Goal: Transaction & Acquisition: Book appointment/travel/reservation

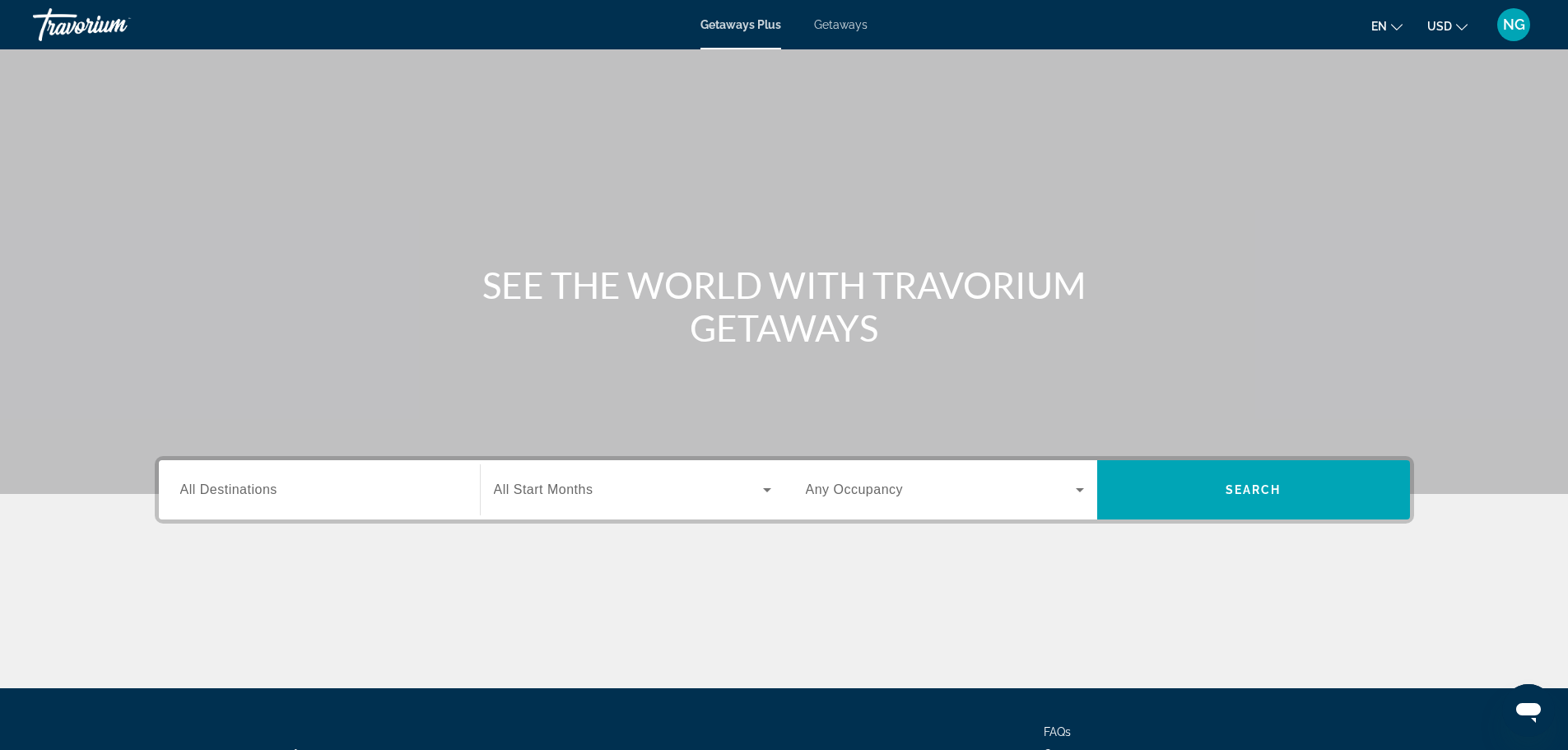
click at [251, 497] on label "Destination All Destinations" at bounding box center [229, 490] width 98 height 15
click at [251, 497] on input "Destination All Destinations" at bounding box center [319, 490] width 278 height 20
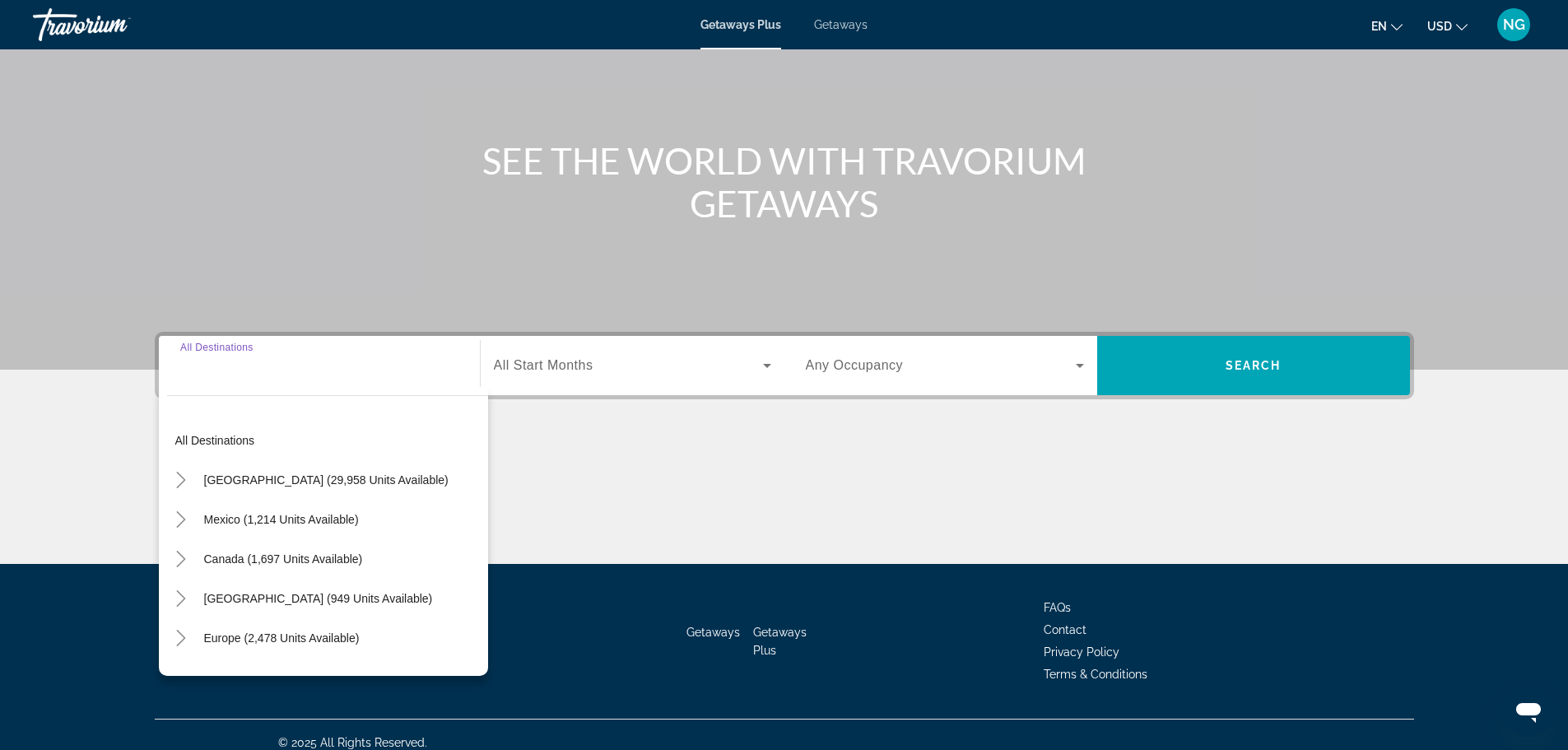
scroll to position [140, 0]
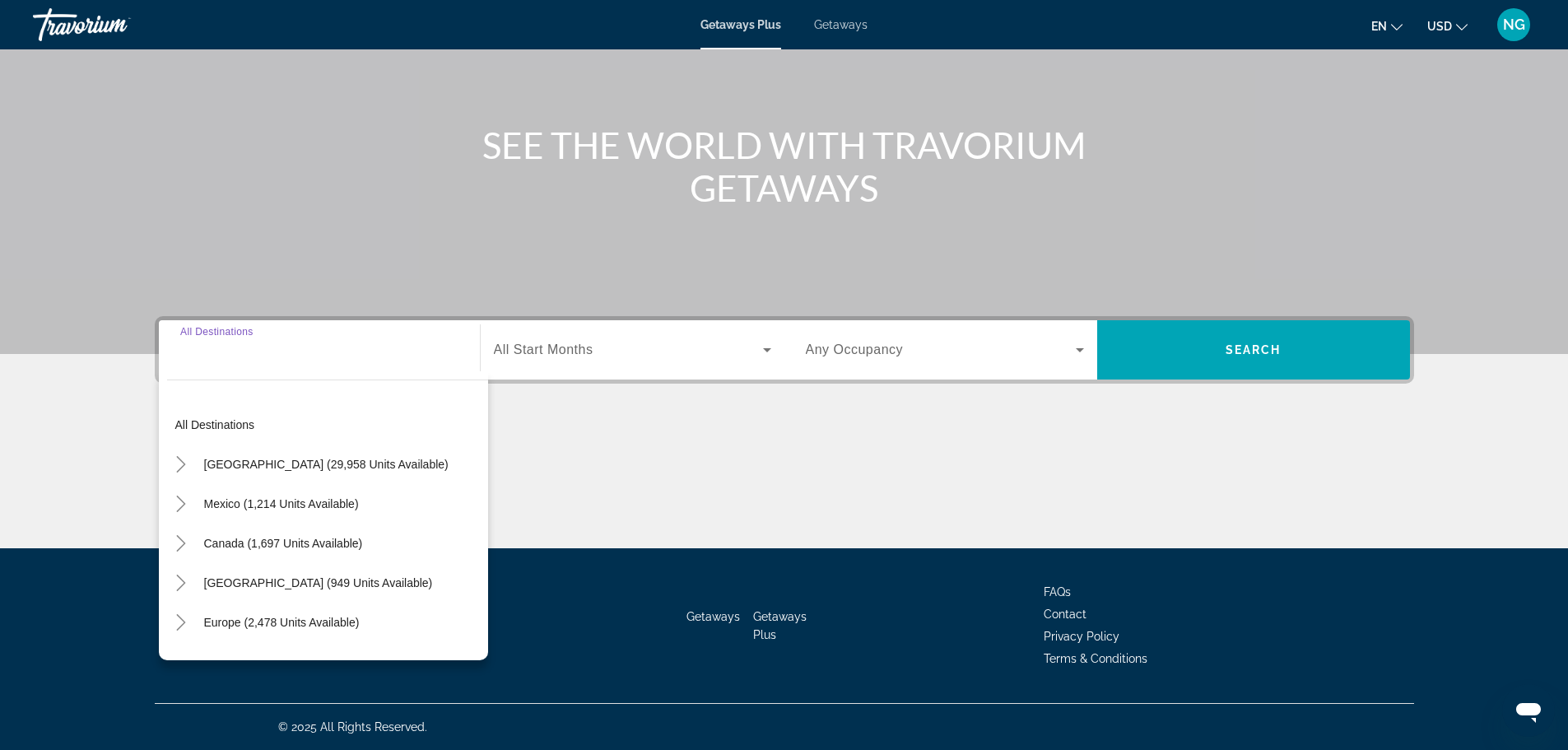
click at [830, 22] on span "Getaways" at bounding box center [841, 24] width 53 height 13
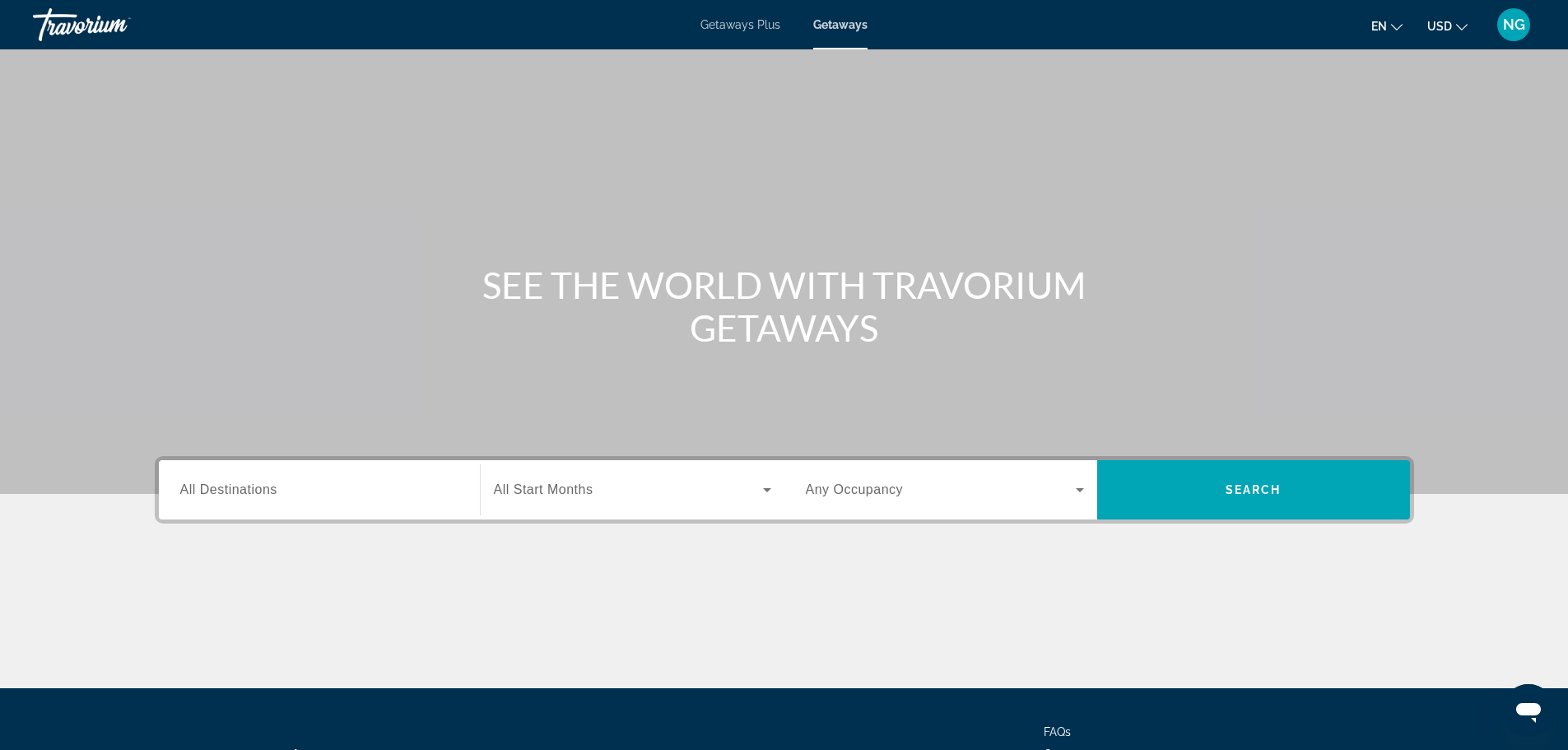
click at [240, 490] on span "All Destinations" at bounding box center [229, 490] width 98 height 14
click at [240, 490] on input "Destination All Destinations" at bounding box center [319, 490] width 278 height 20
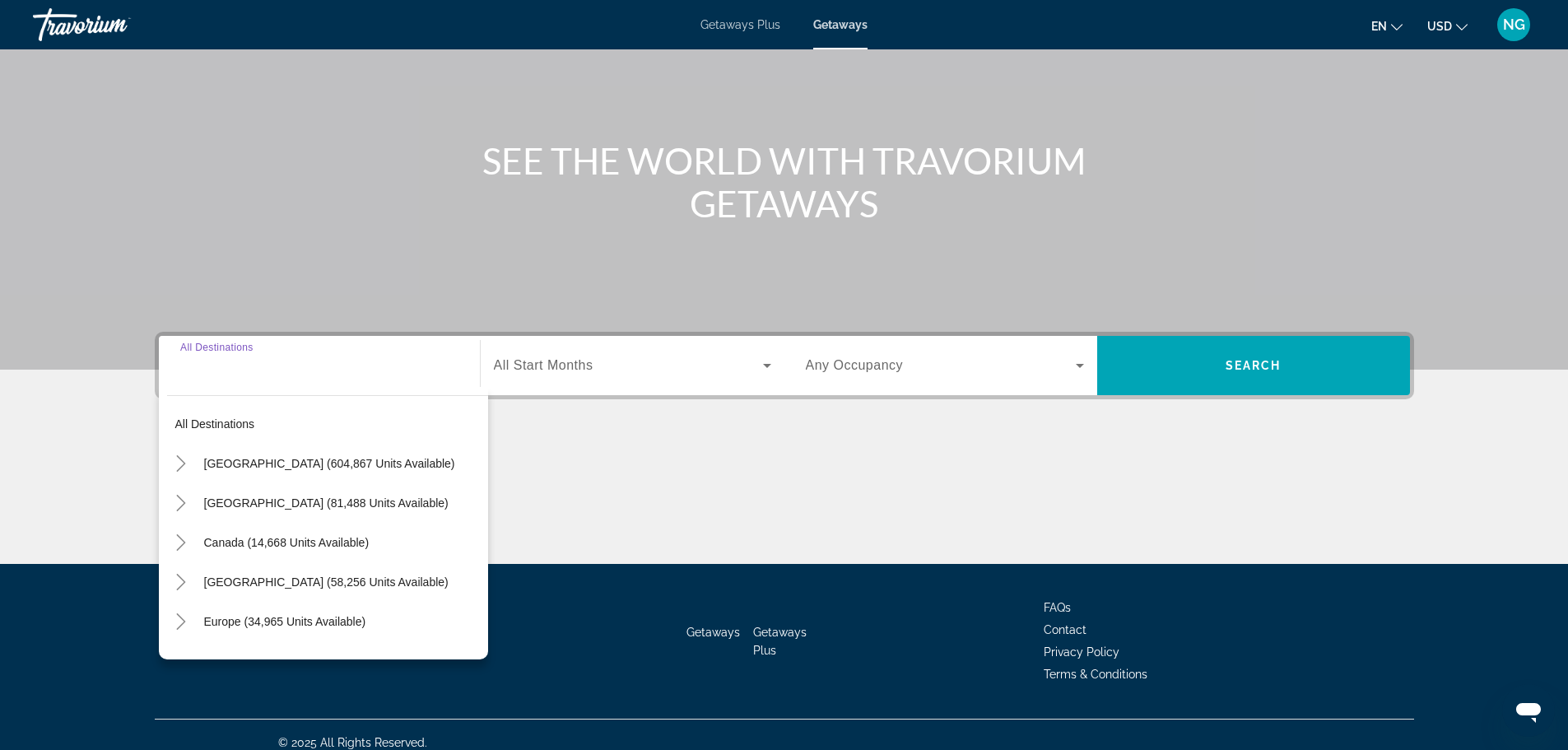
scroll to position [140, 0]
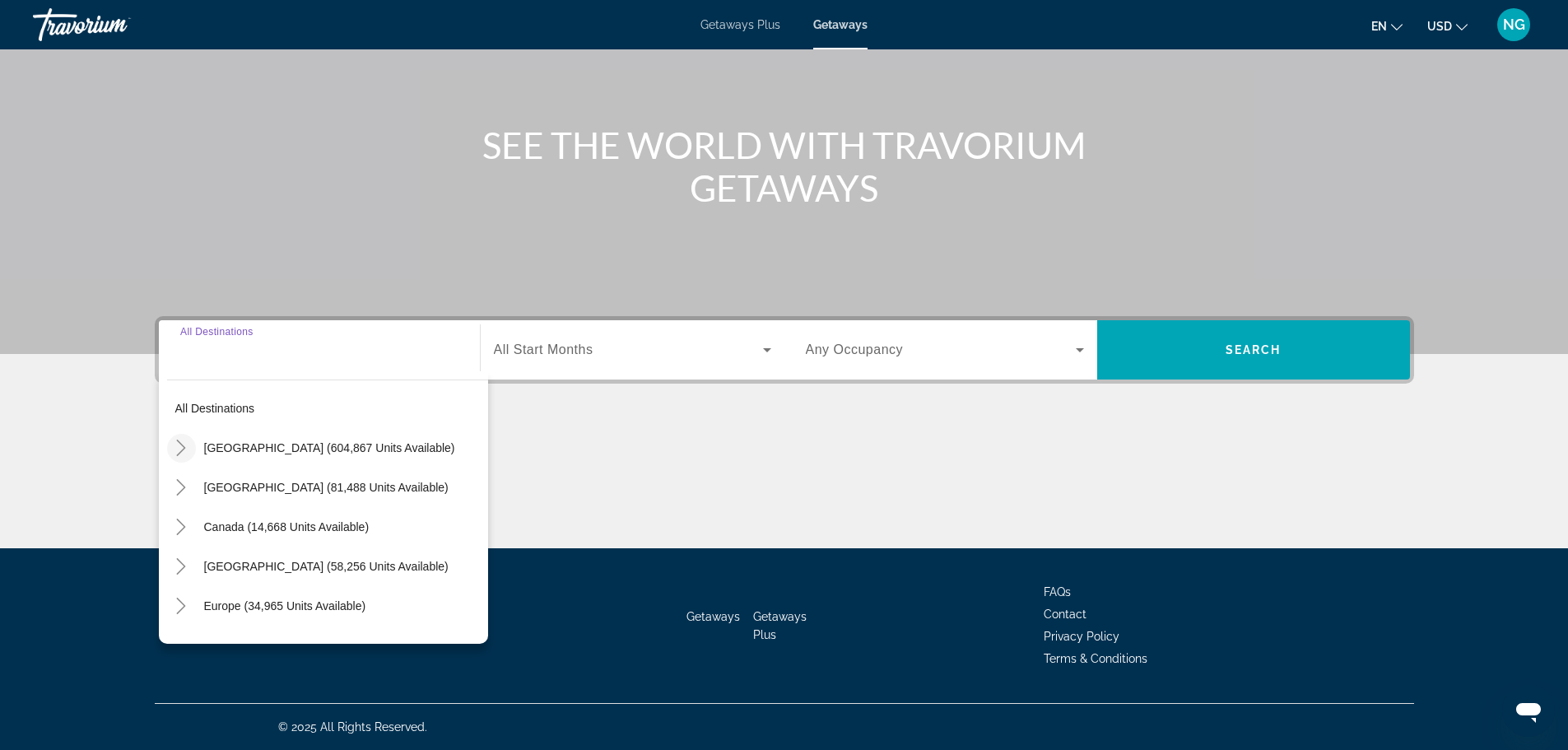
click at [186, 449] on icon "Toggle United States (604,867 units available)" at bounding box center [180, 448] width 17 height 17
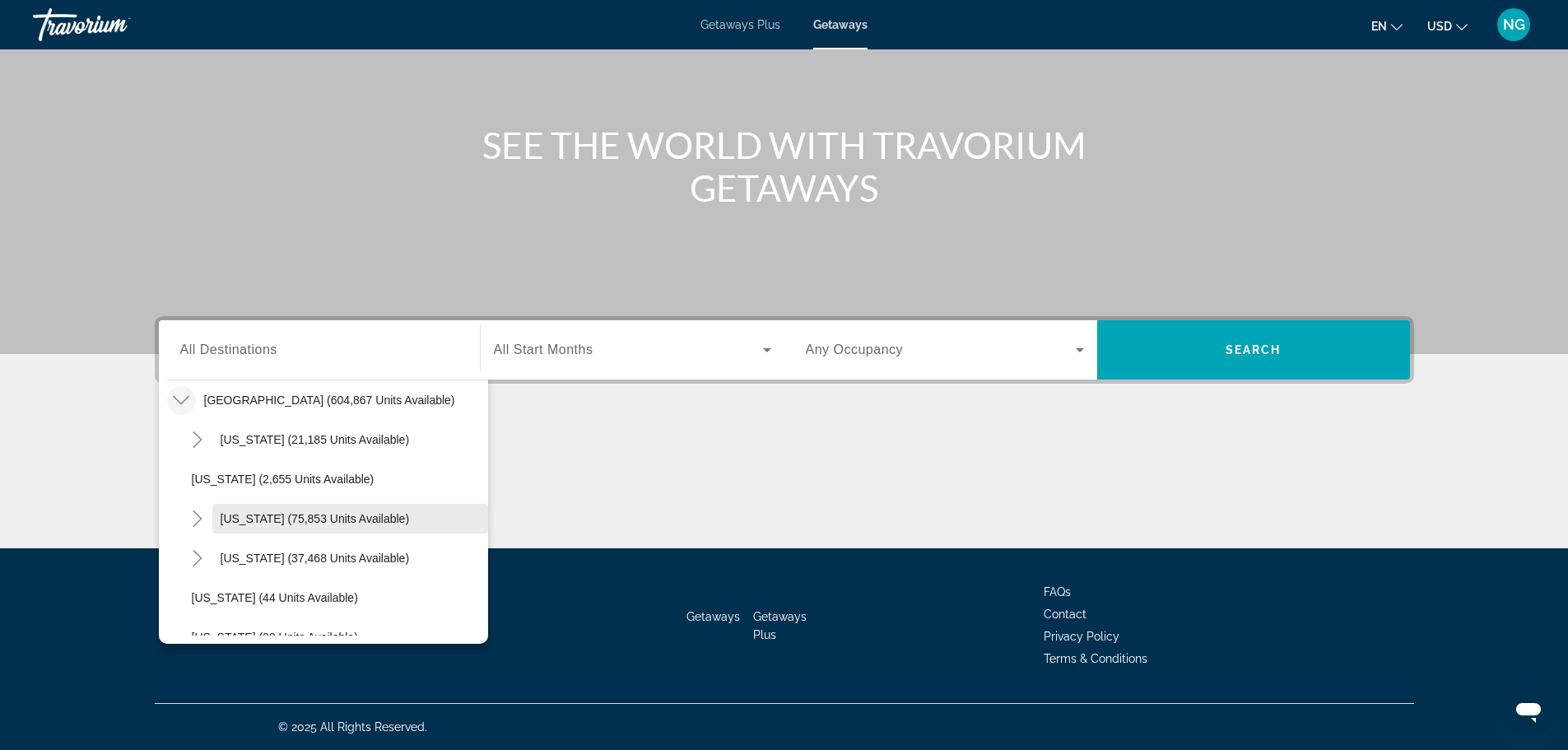
click at [239, 516] on span "[US_STATE] (75,853 units available)" at bounding box center [314, 518] width 189 height 13
type input "**********"
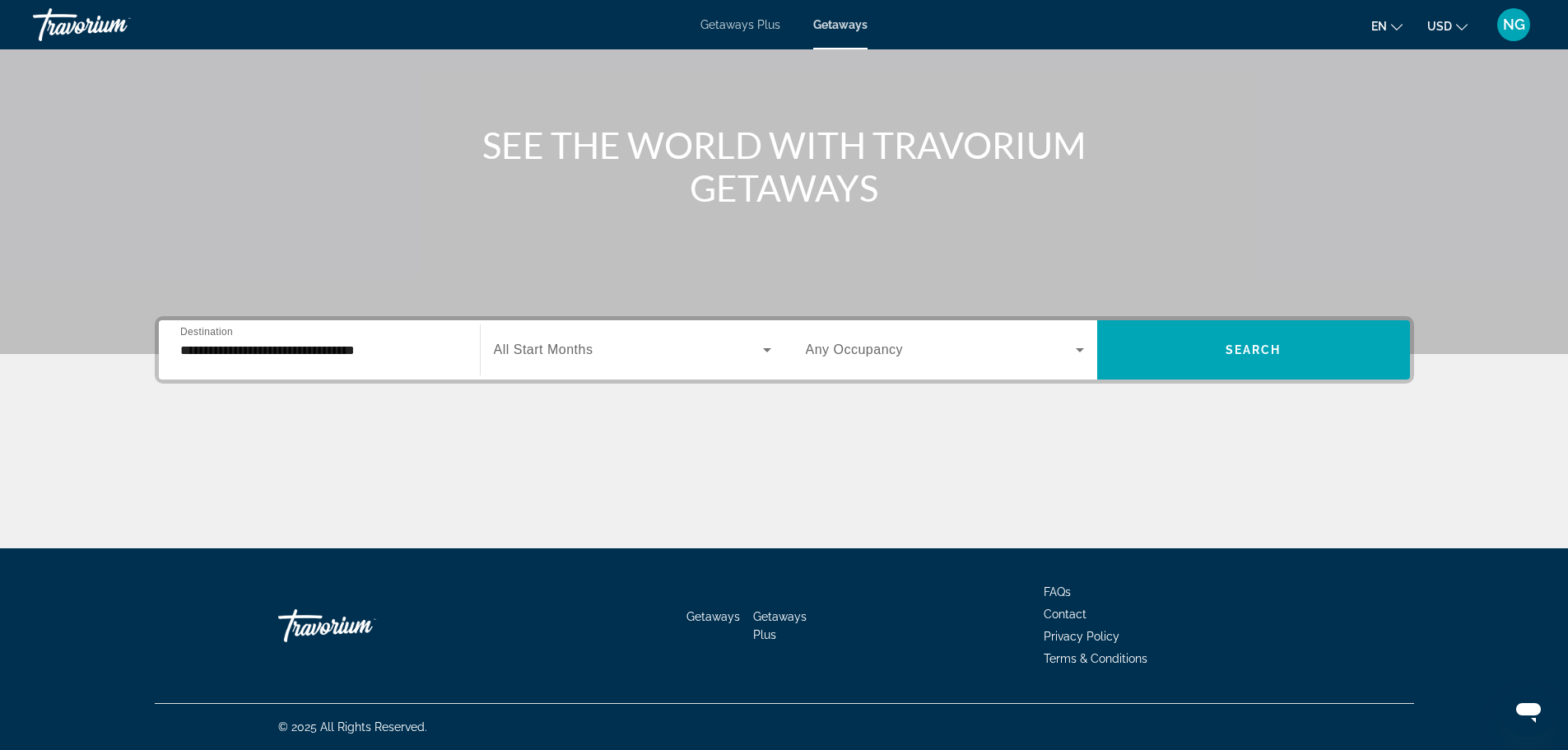
click at [547, 351] on span "All Start Months" at bounding box center [544, 349] width 99 height 14
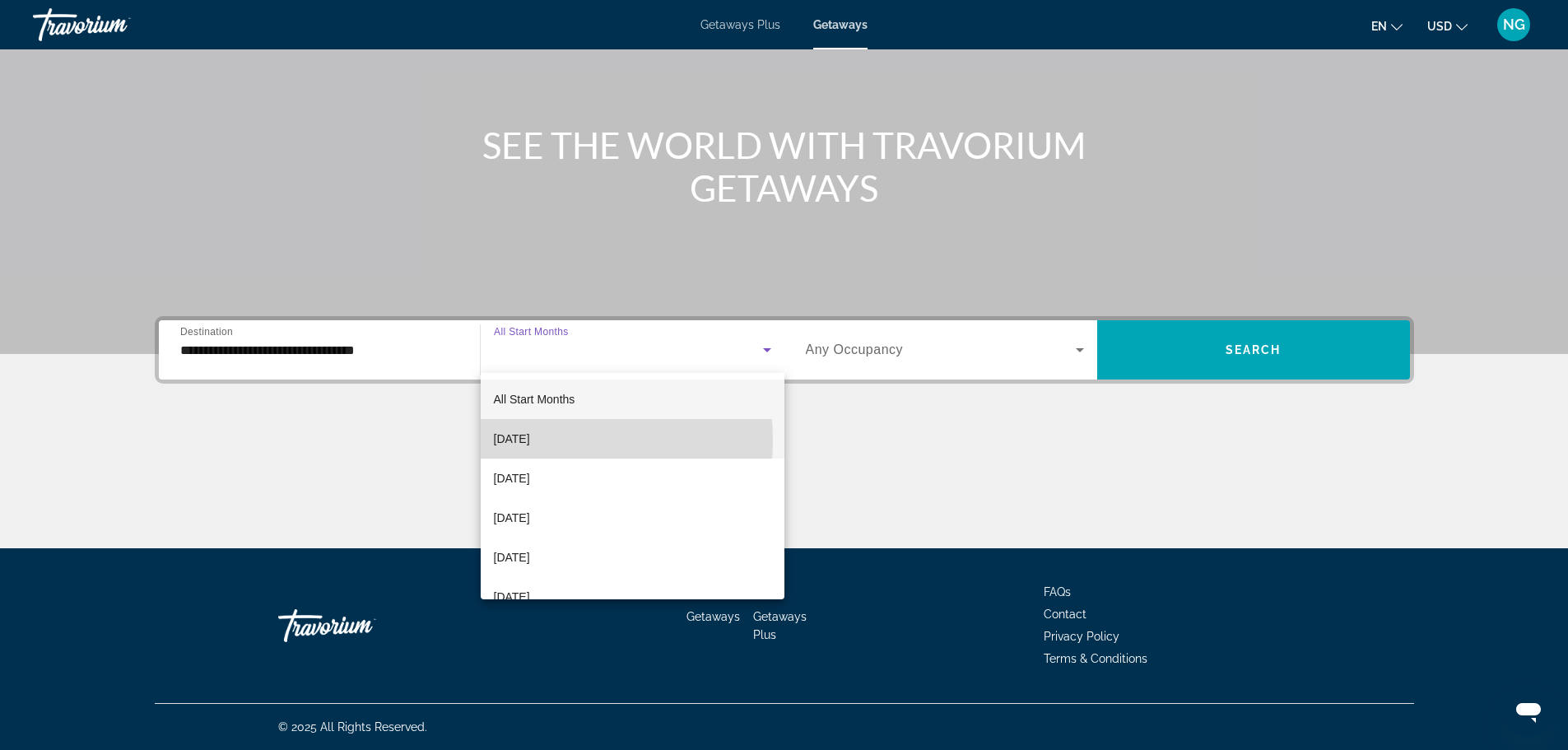
click at [530, 441] on span "[DATE]" at bounding box center [512, 438] width 37 height 20
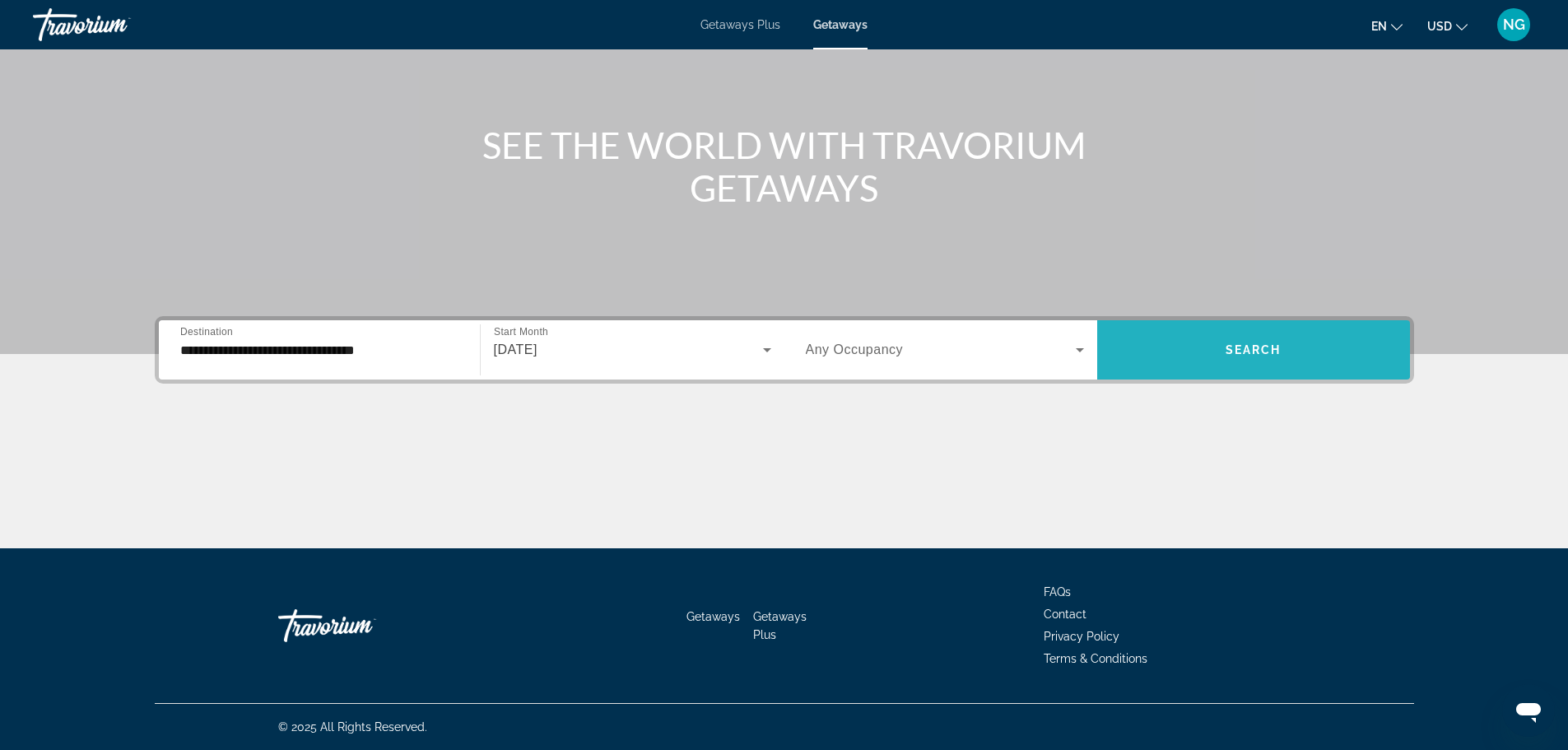
click at [1201, 338] on span "Search widget" at bounding box center [1254, 349] width 313 height 39
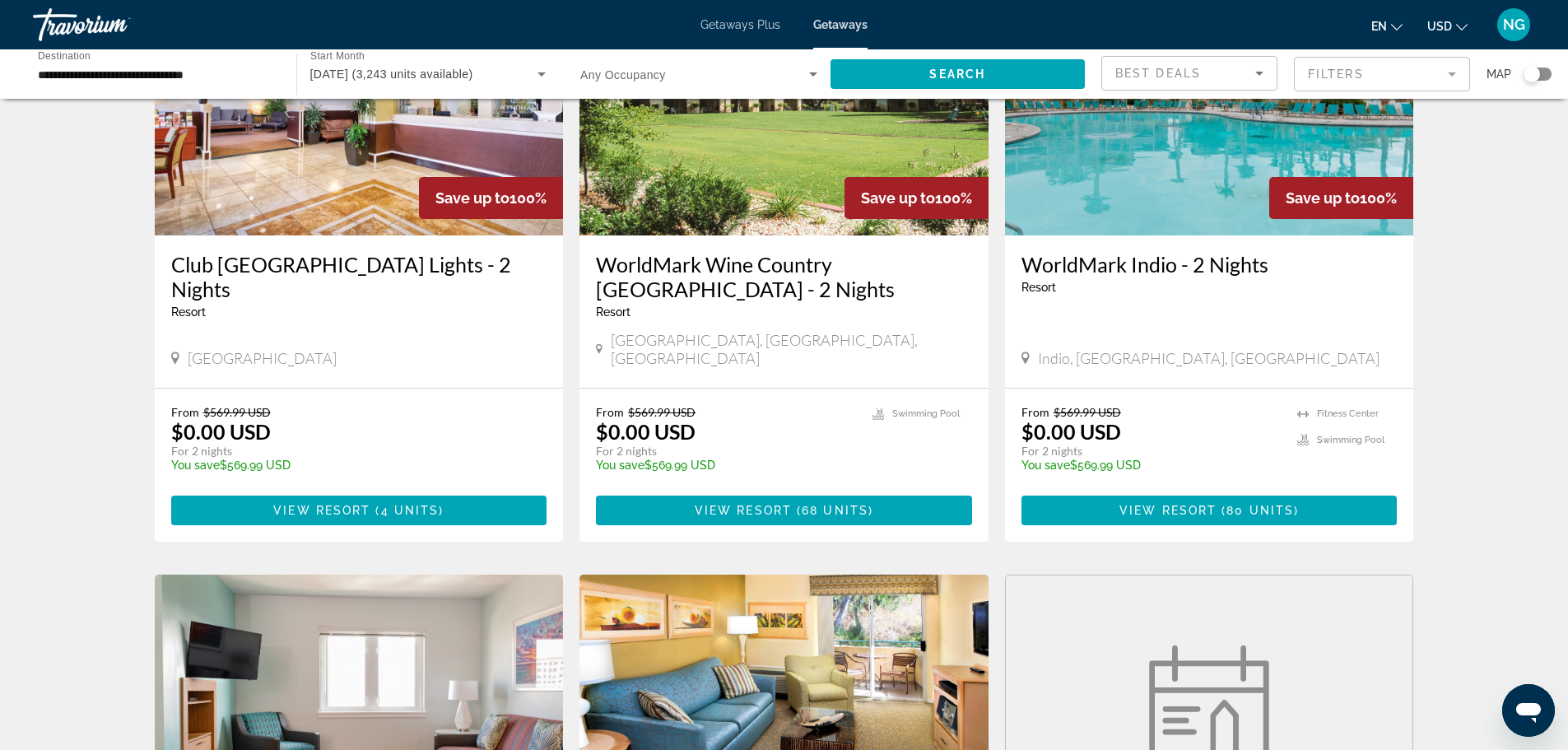
scroll to position [165, 0]
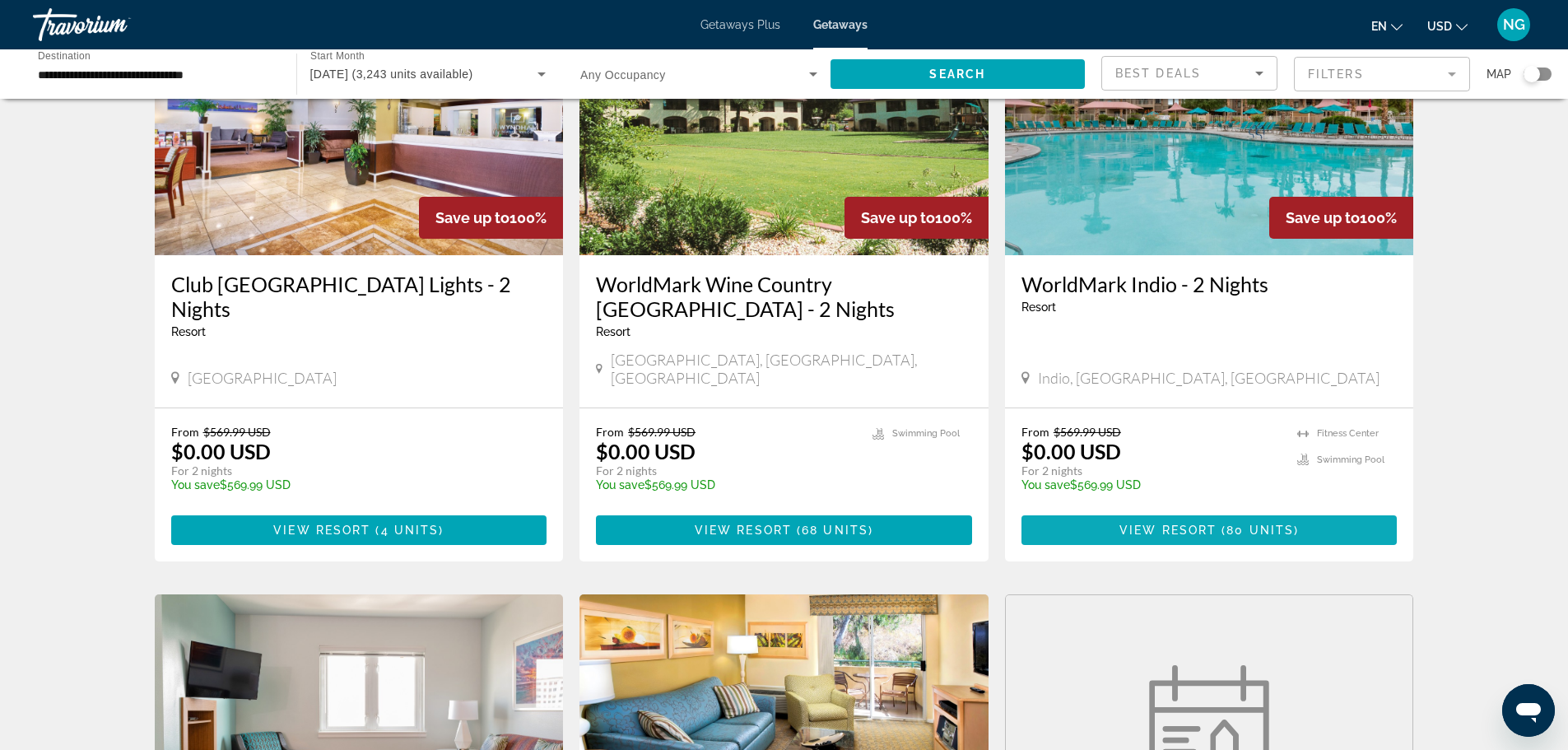
click at [1193, 524] on span "View Resort" at bounding box center [1168, 530] width 98 height 13
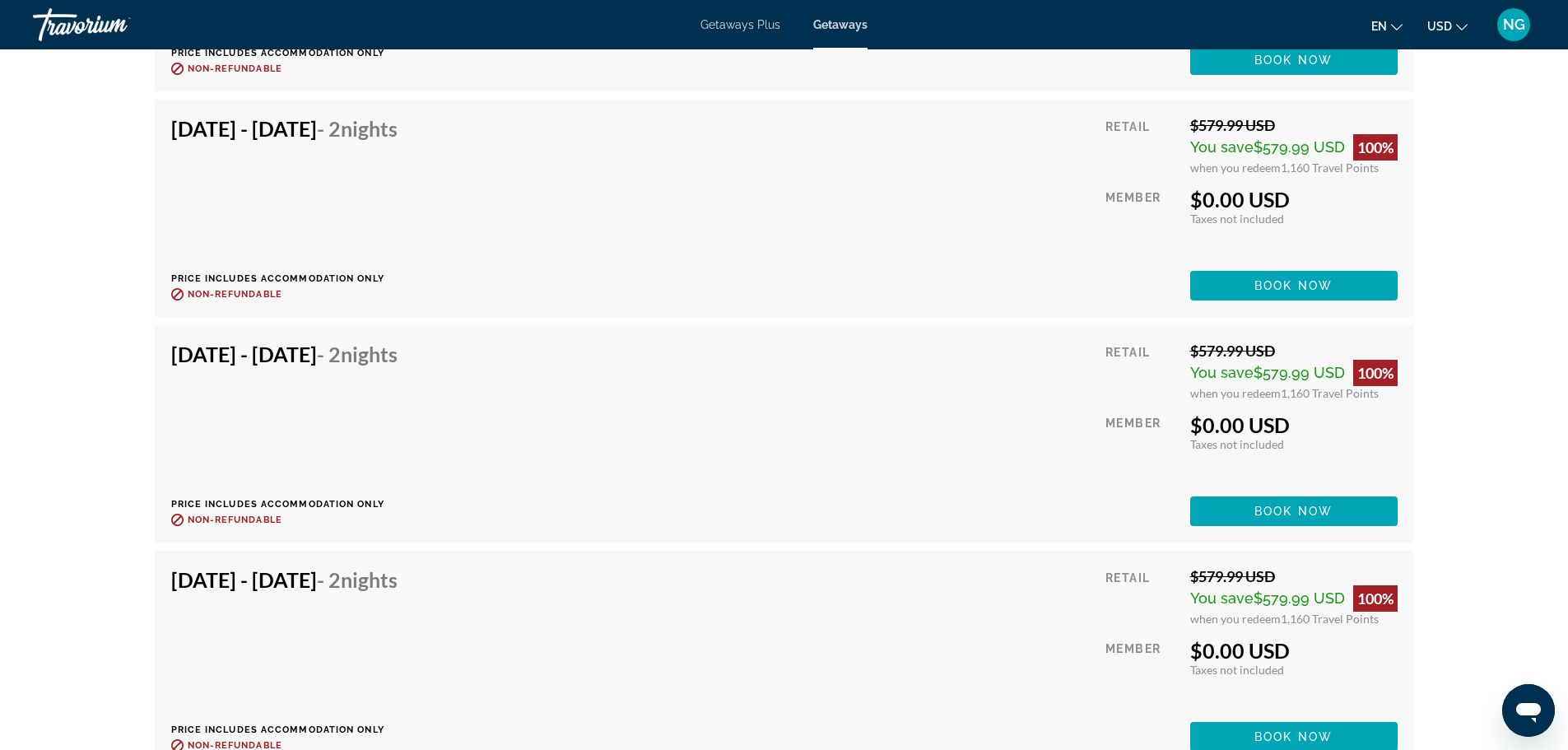
scroll to position [4692, 0]
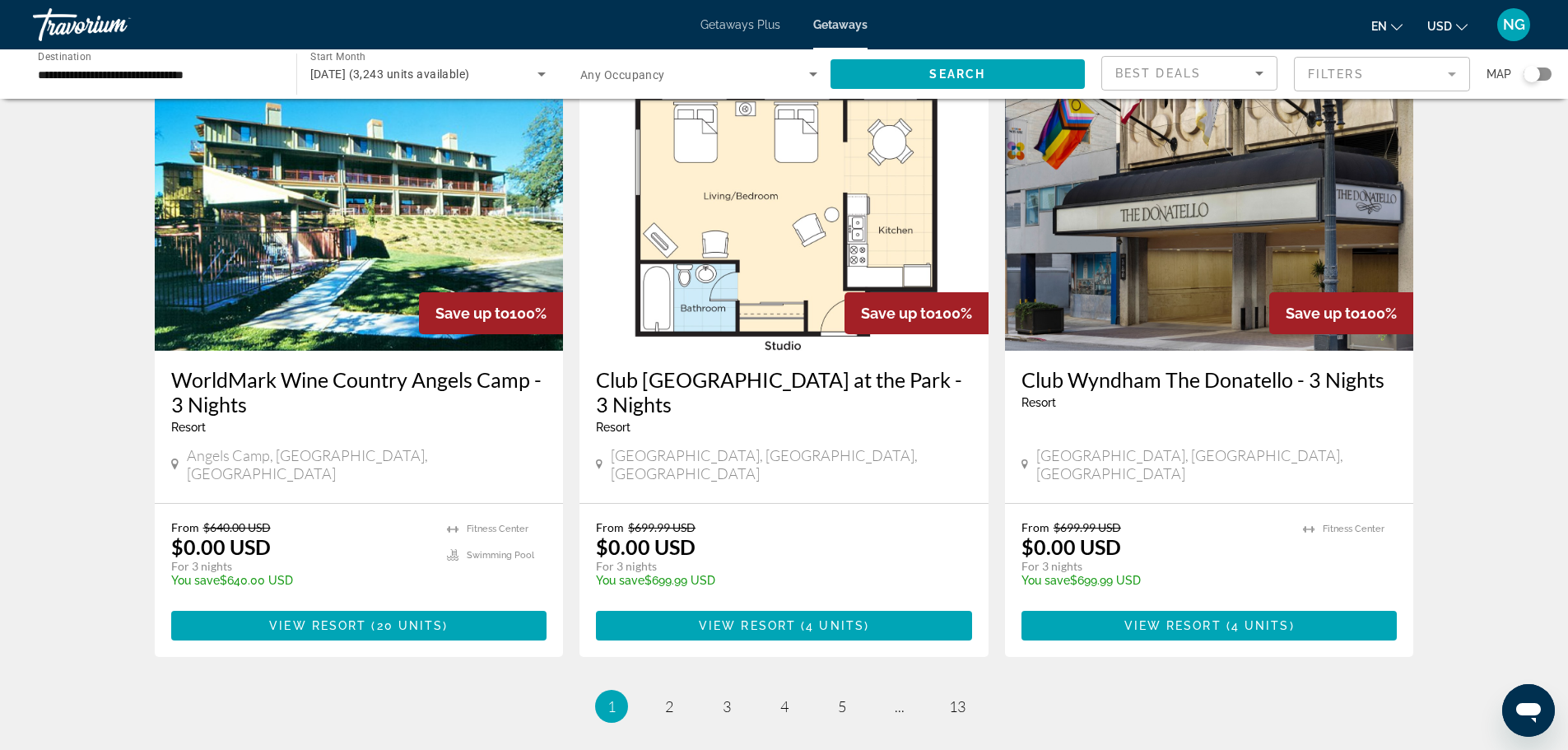
scroll to position [1976, 0]
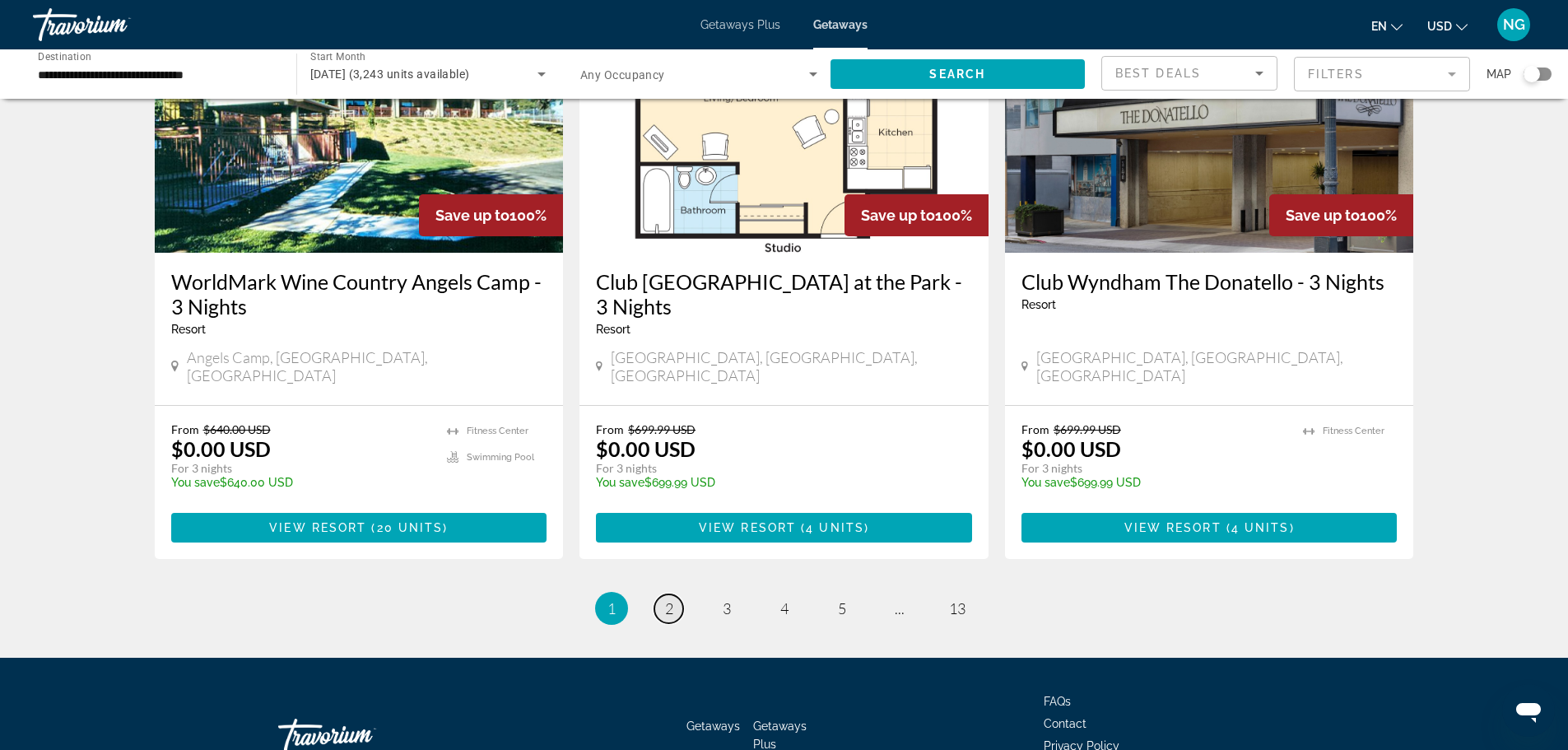
click at [675, 594] on link "page 2" at bounding box center [668, 608] width 29 height 29
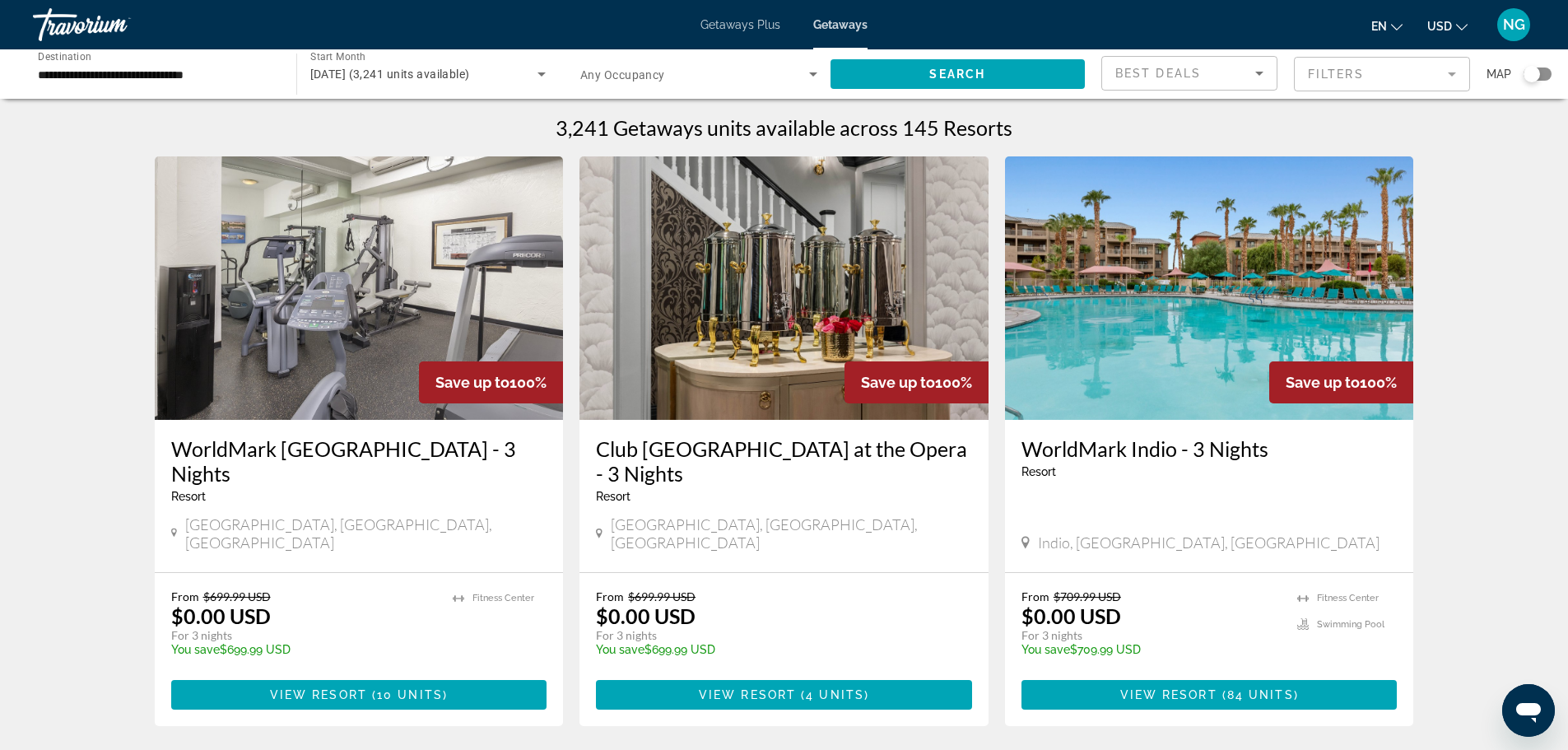
click at [1130, 391] on img "Main content" at bounding box center [1210, 288] width 409 height 263
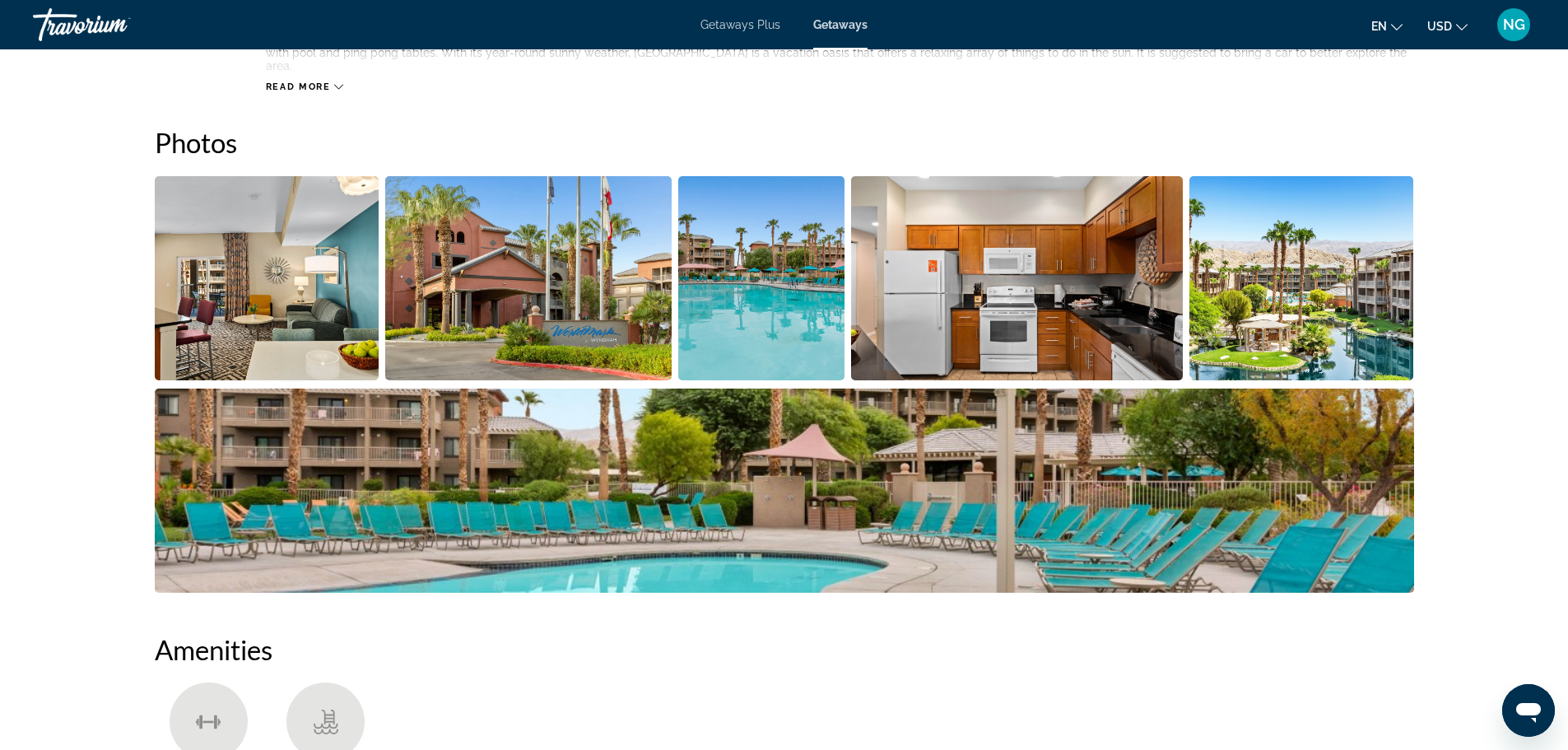
scroll to position [740, 0]
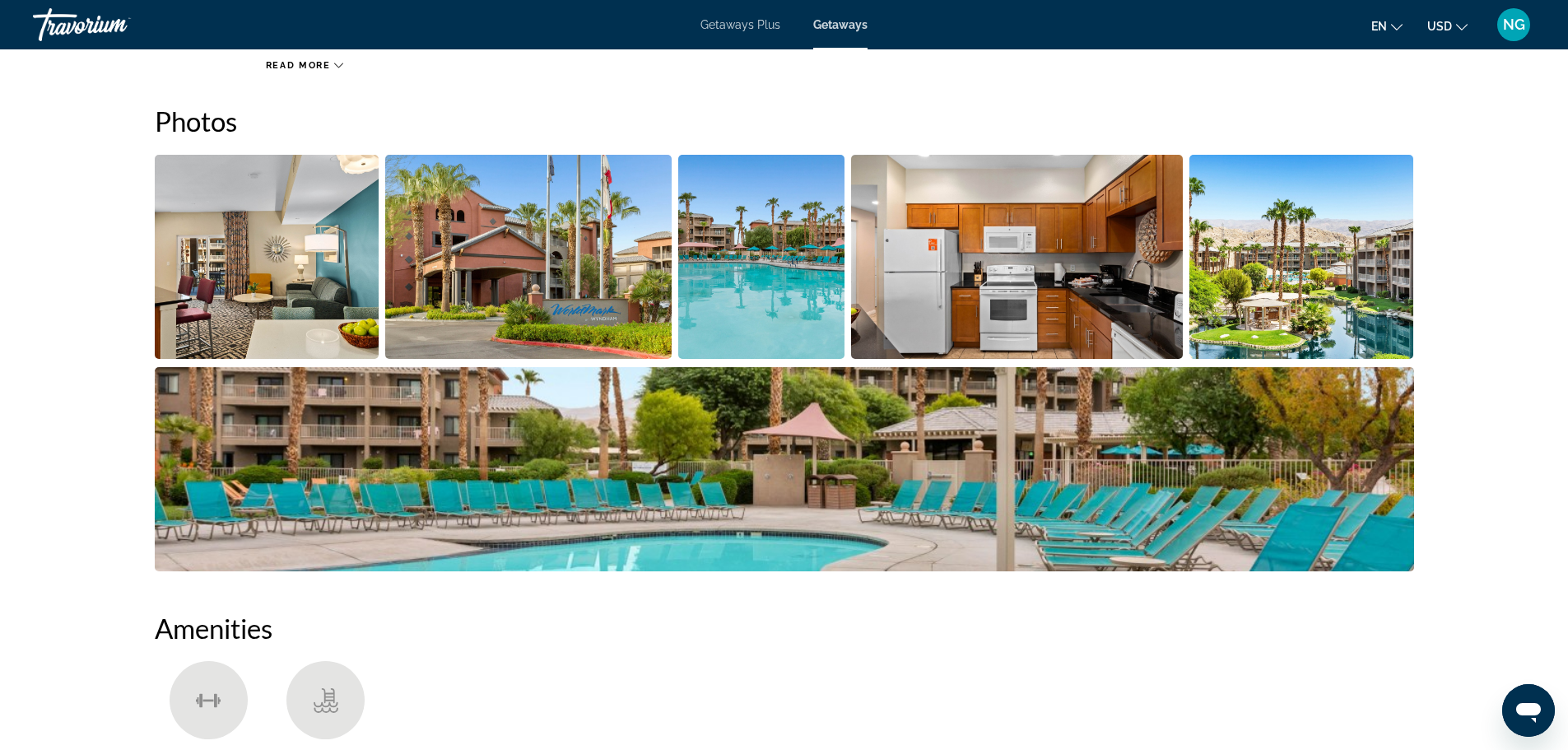
click at [287, 298] on img "Open full-screen image slider" at bounding box center [267, 257] width 225 height 204
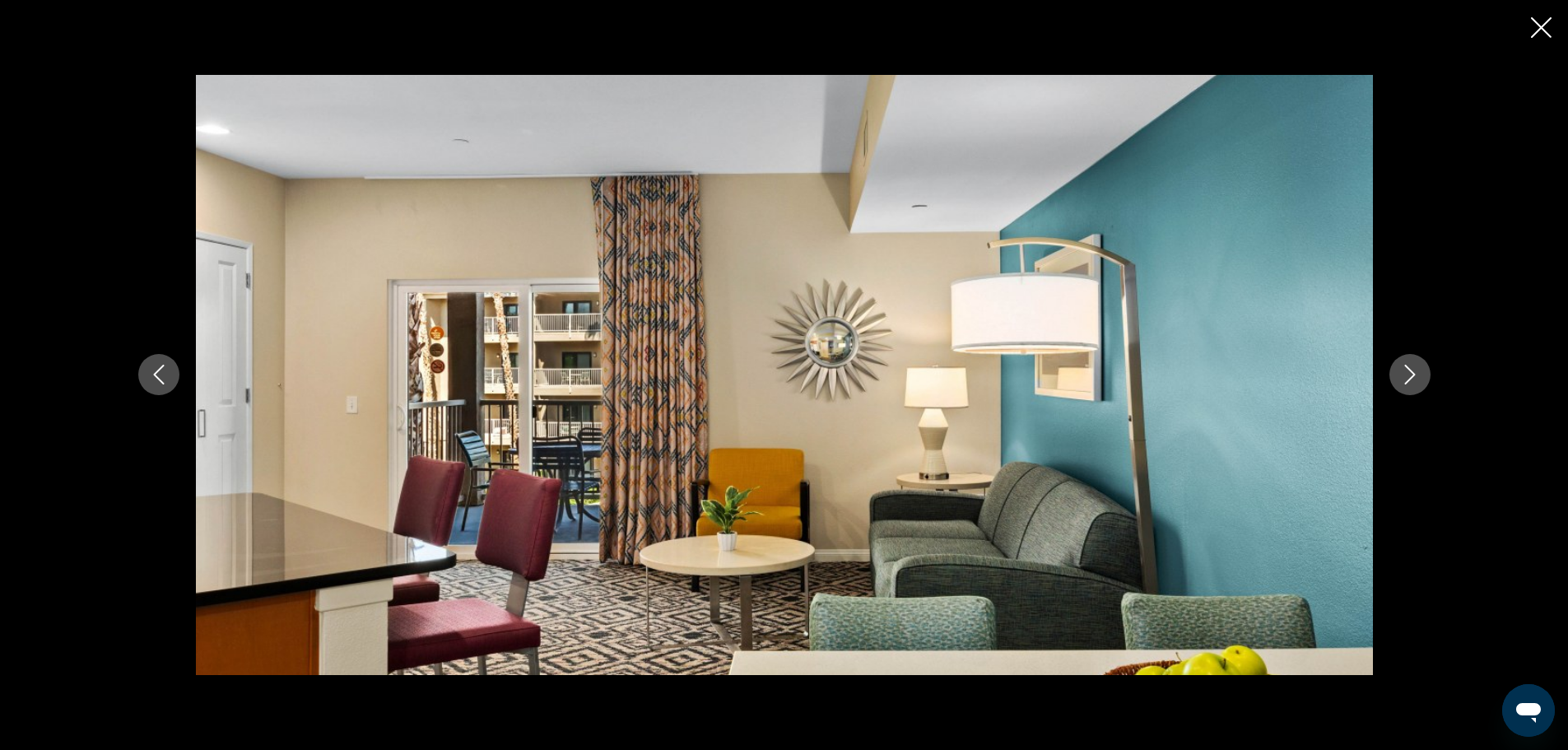
click at [1413, 375] on icon "Next image" at bounding box center [1409, 375] width 20 height 20
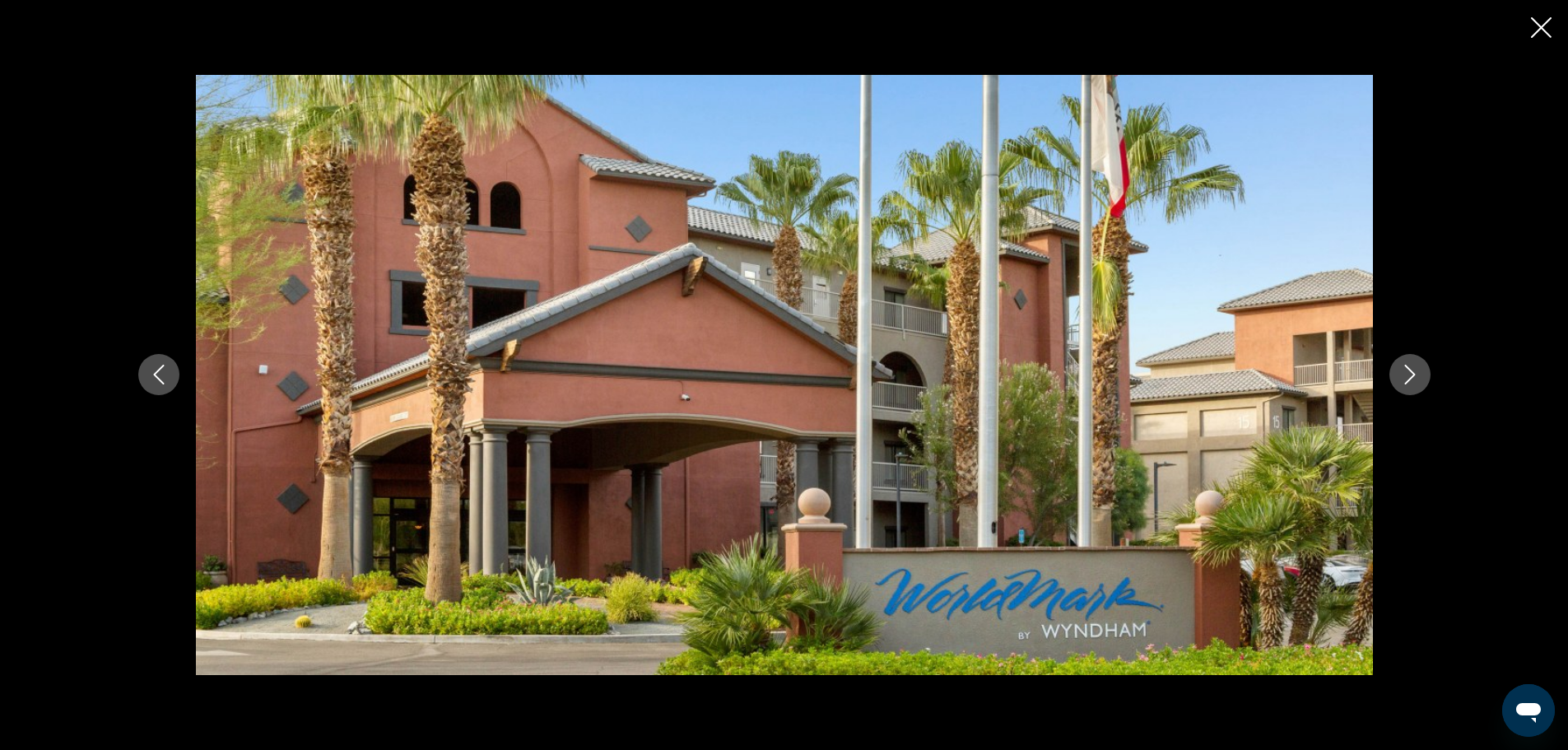
click at [1414, 372] on icon "Next image" at bounding box center [1409, 375] width 20 height 20
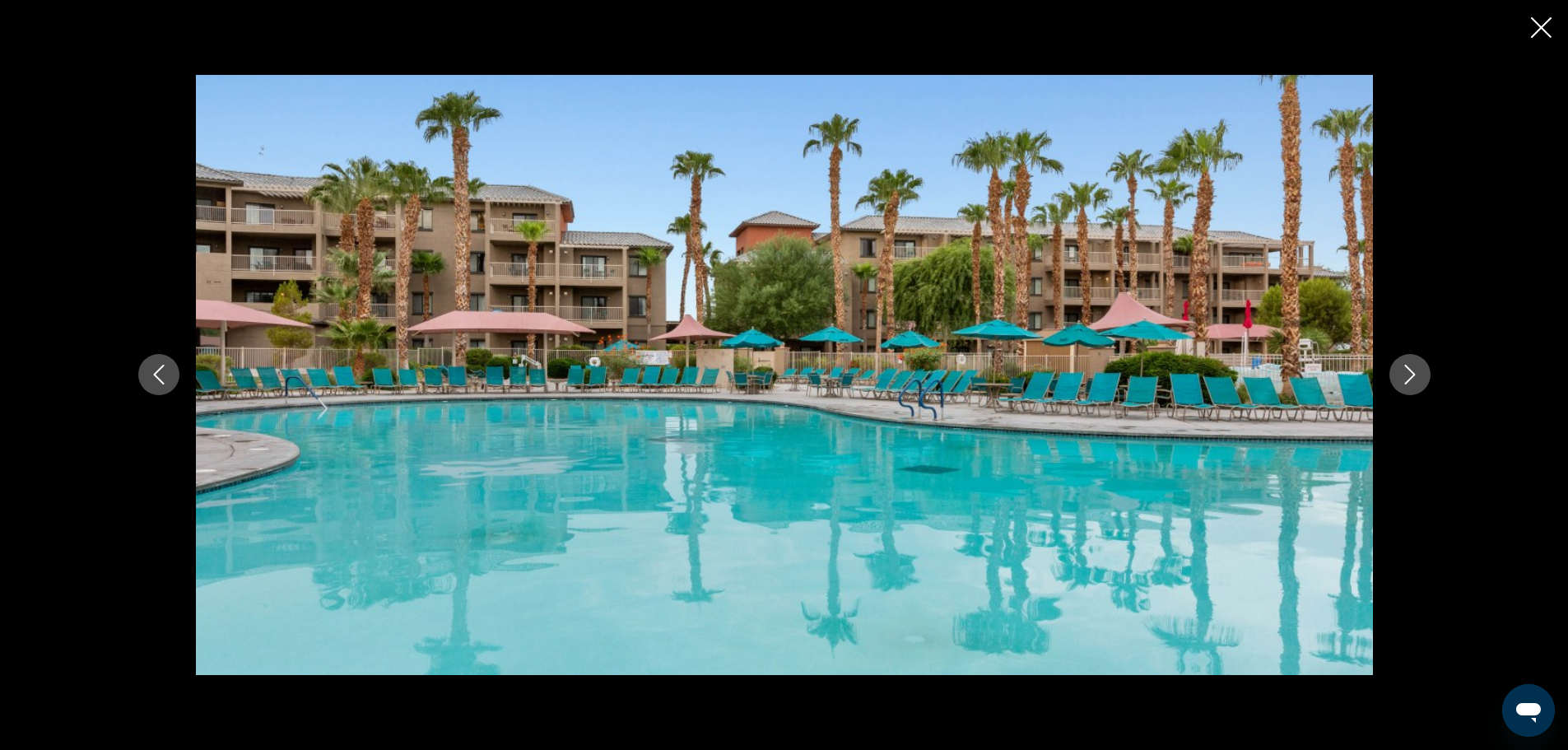
click at [1414, 372] on icon "Next image" at bounding box center [1409, 375] width 20 height 20
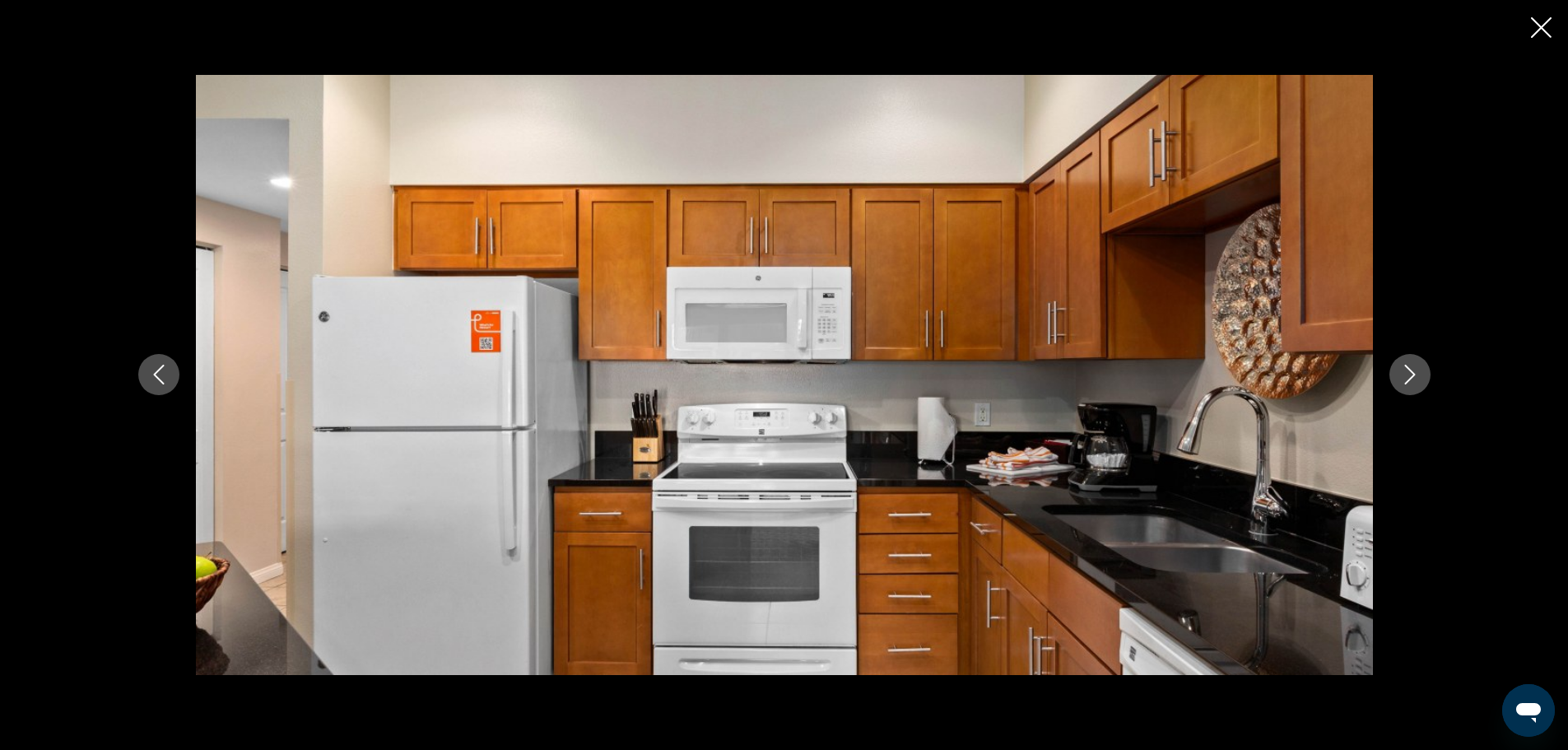
click at [1414, 372] on icon "Next image" at bounding box center [1409, 375] width 20 height 20
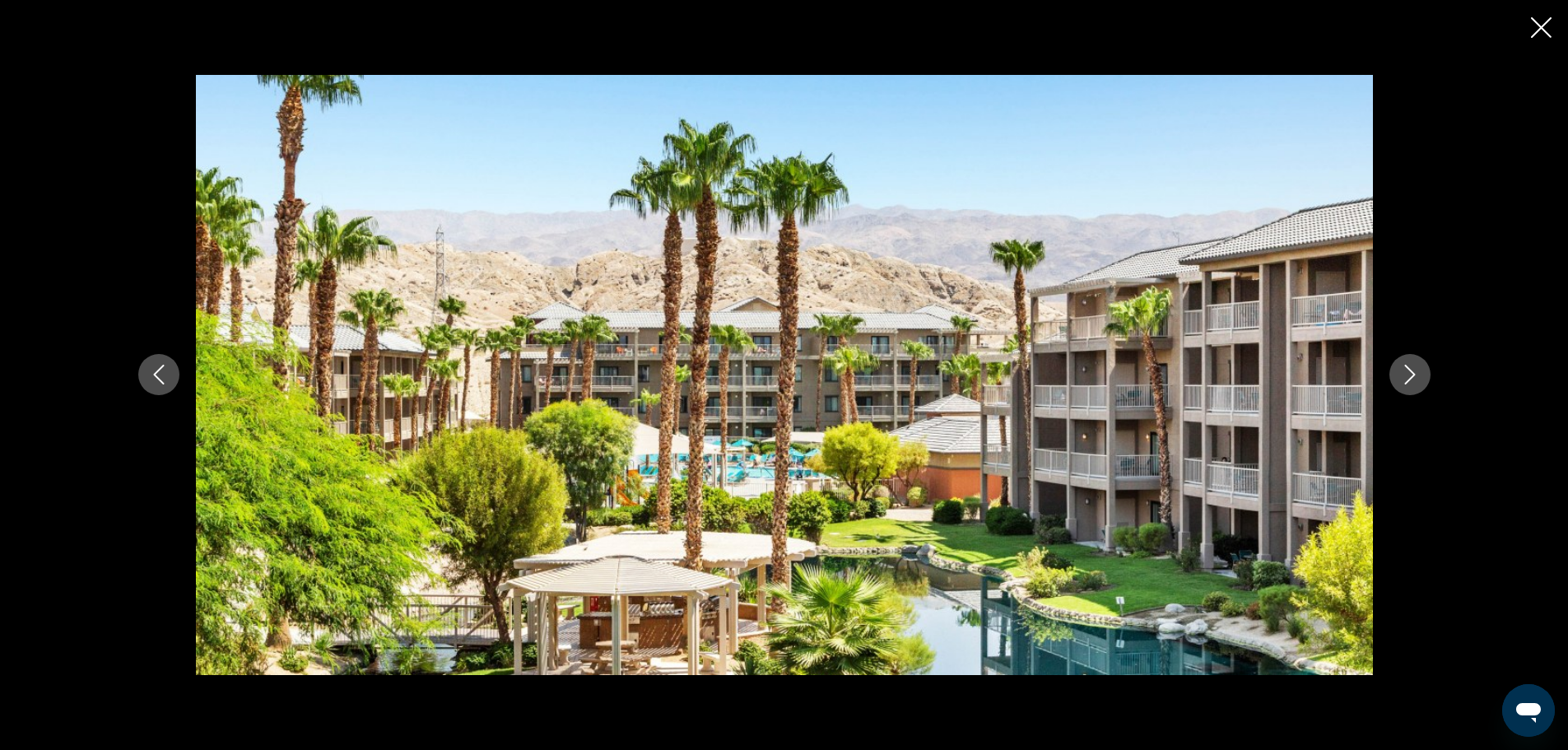
click at [1414, 372] on icon "Next image" at bounding box center [1409, 375] width 20 height 20
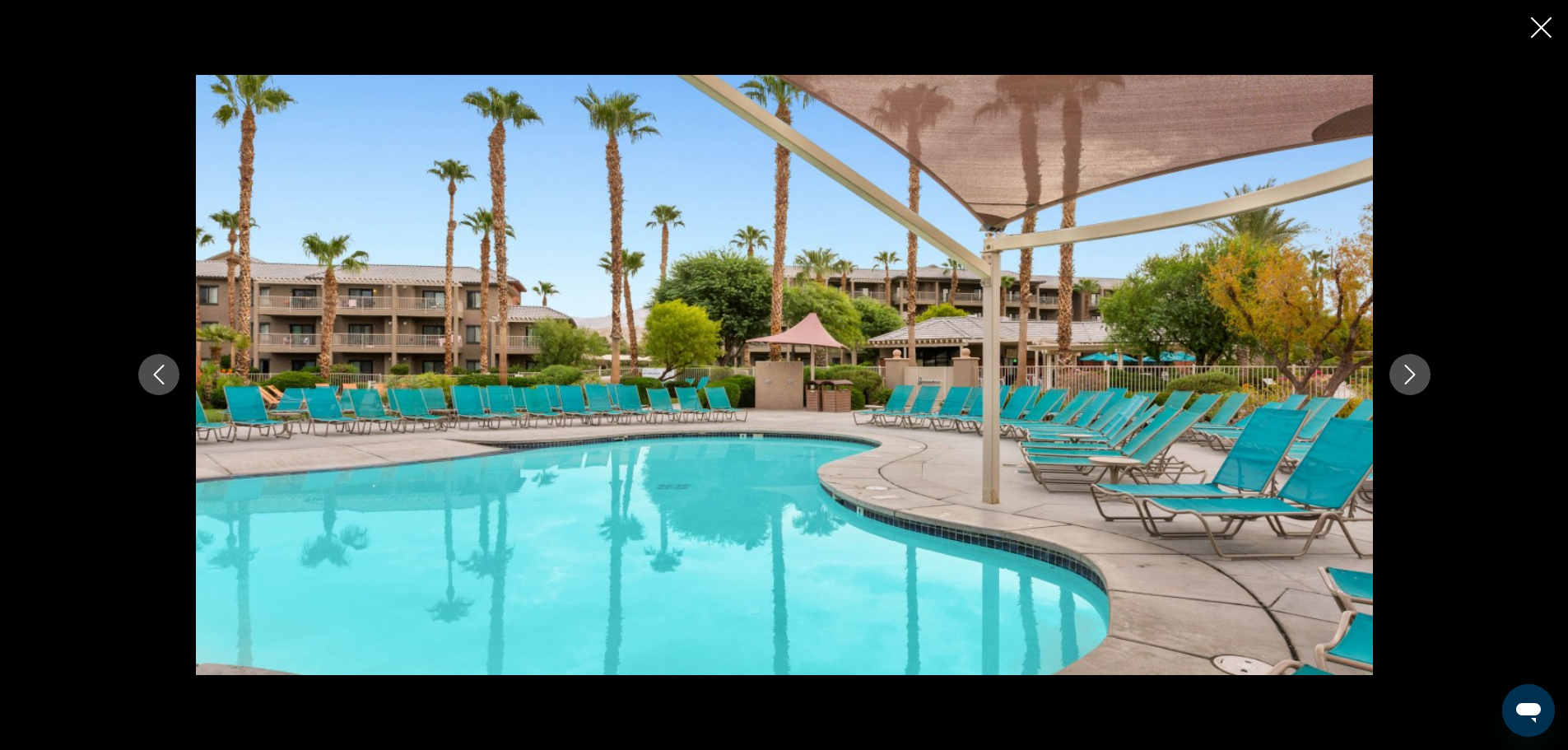
click at [1414, 372] on icon "Next image" at bounding box center [1409, 375] width 20 height 20
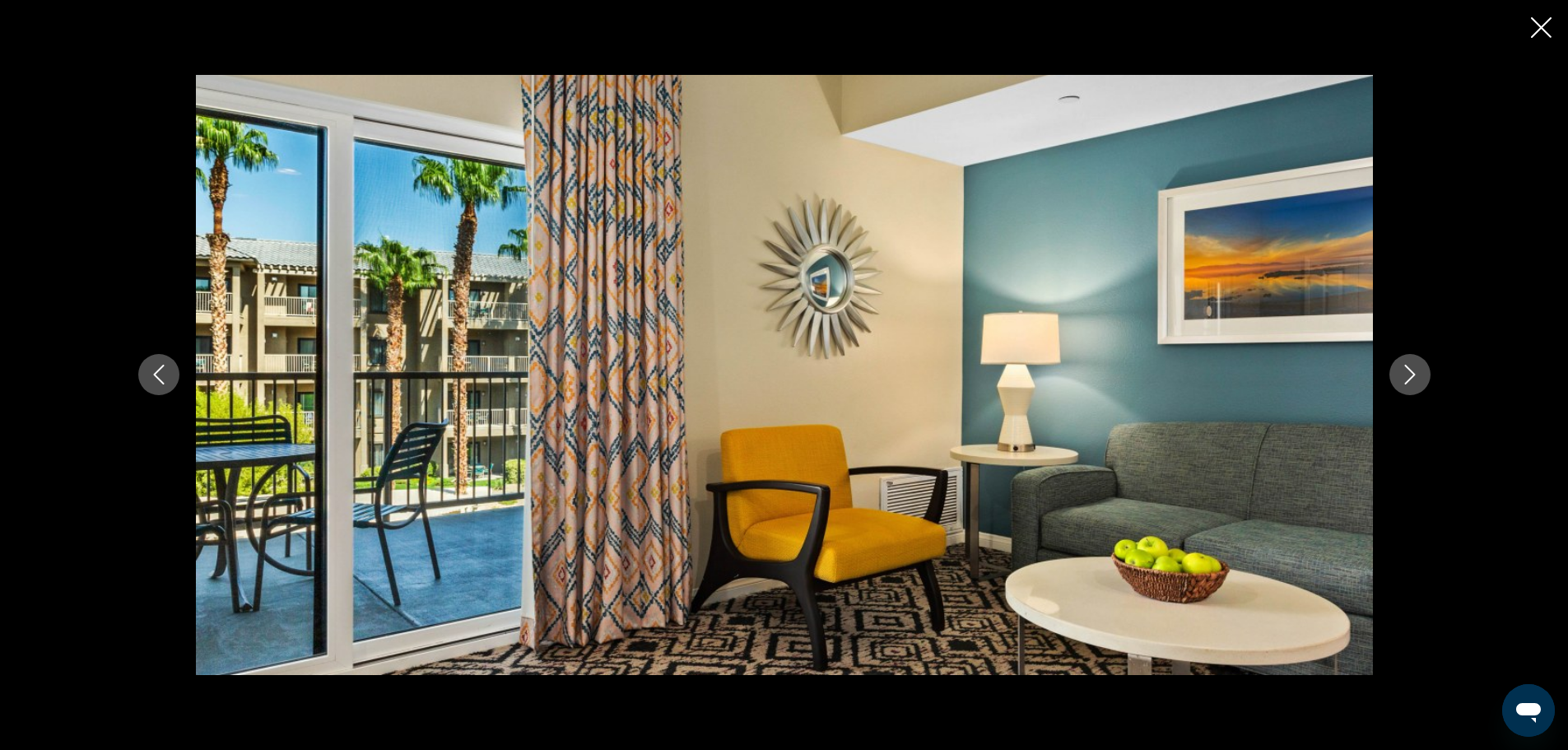
click at [1414, 372] on icon "Next image" at bounding box center [1409, 375] width 20 height 20
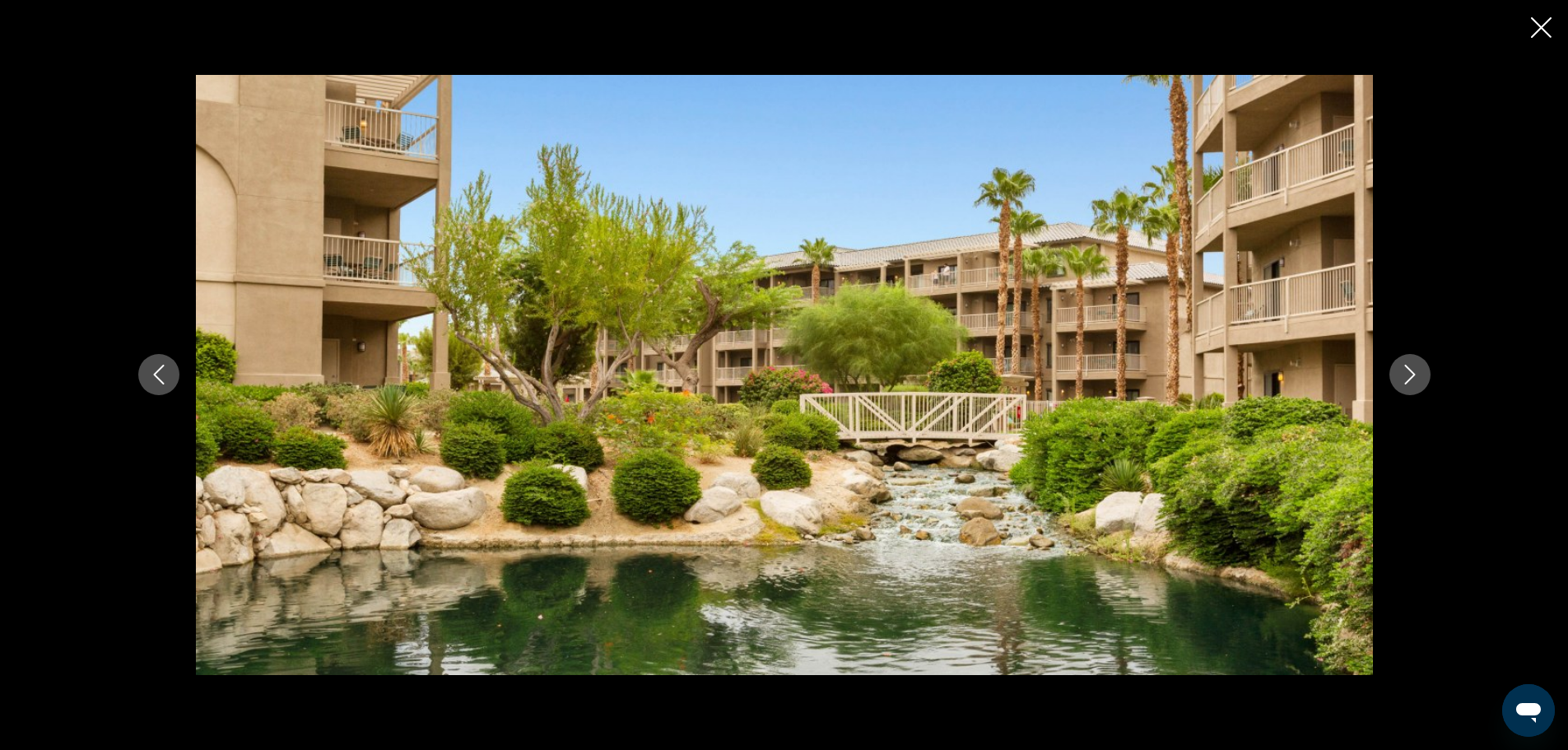
click at [1406, 369] on icon "Next image" at bounding box center [1409, 375] width 20 height 20
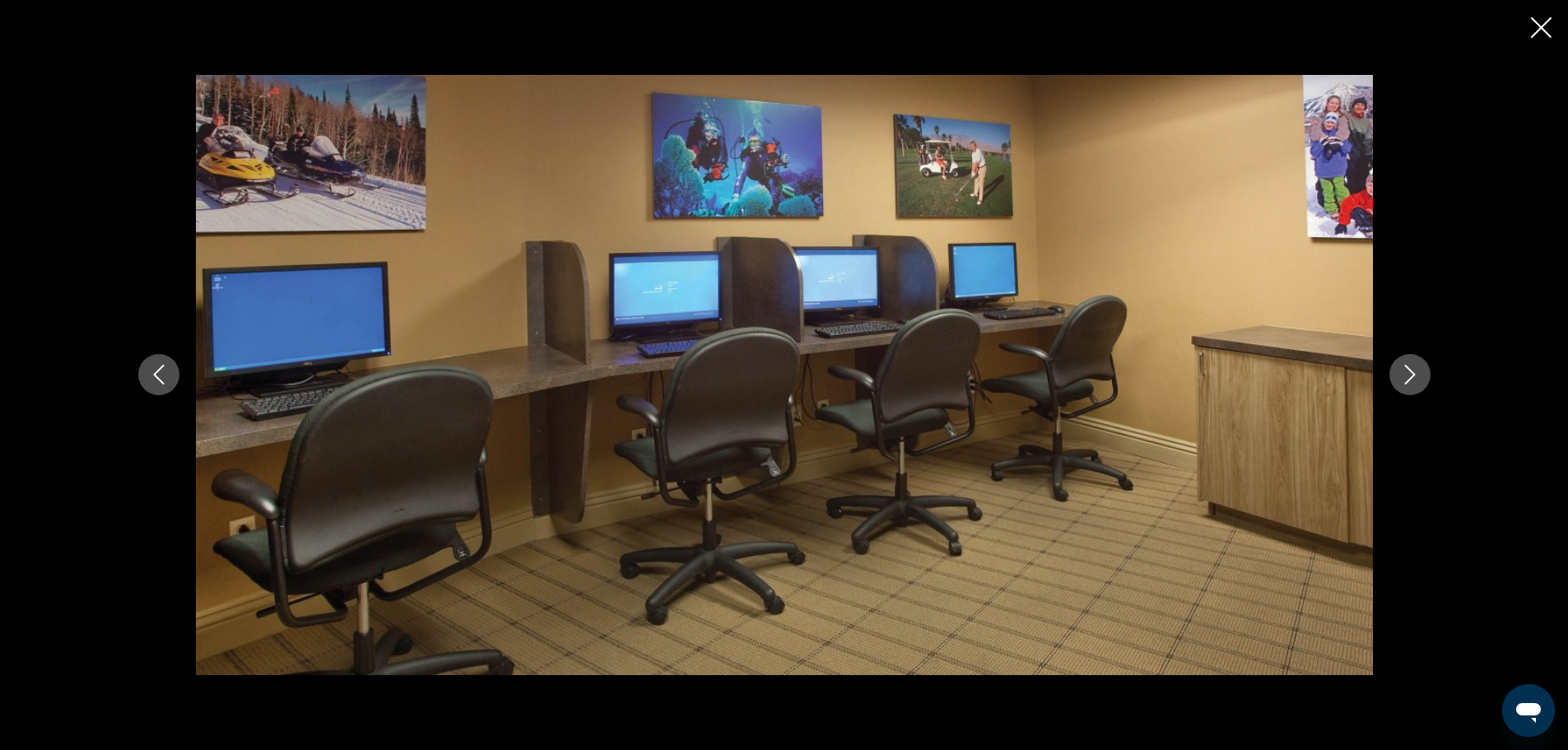
click at [1403, 368] on icon "Next image" at bounding box center [1409, 375] width 20 height 20
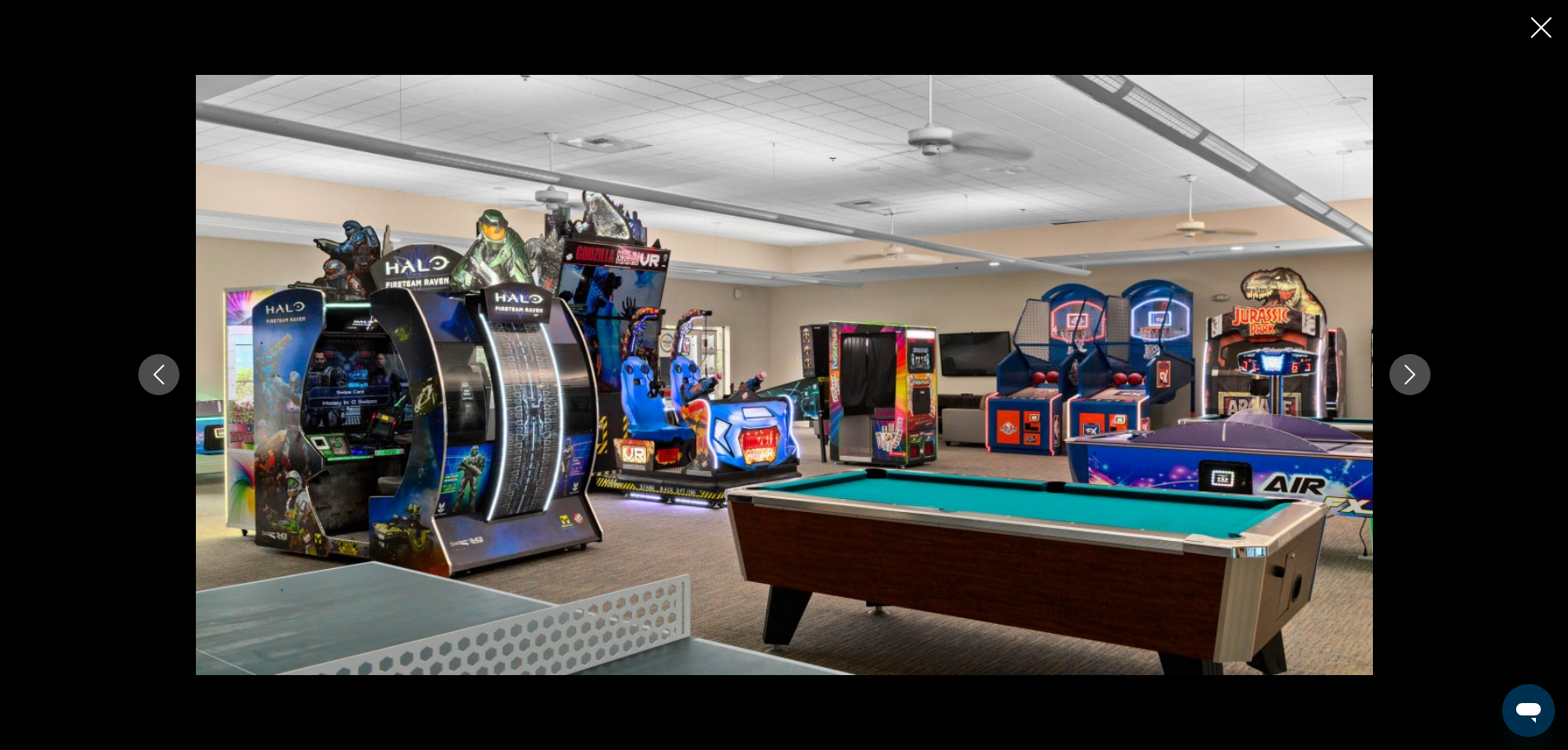
click at [1403, 368] on icon "Next image" at bounding box center [1409, 375] width 20 height 20
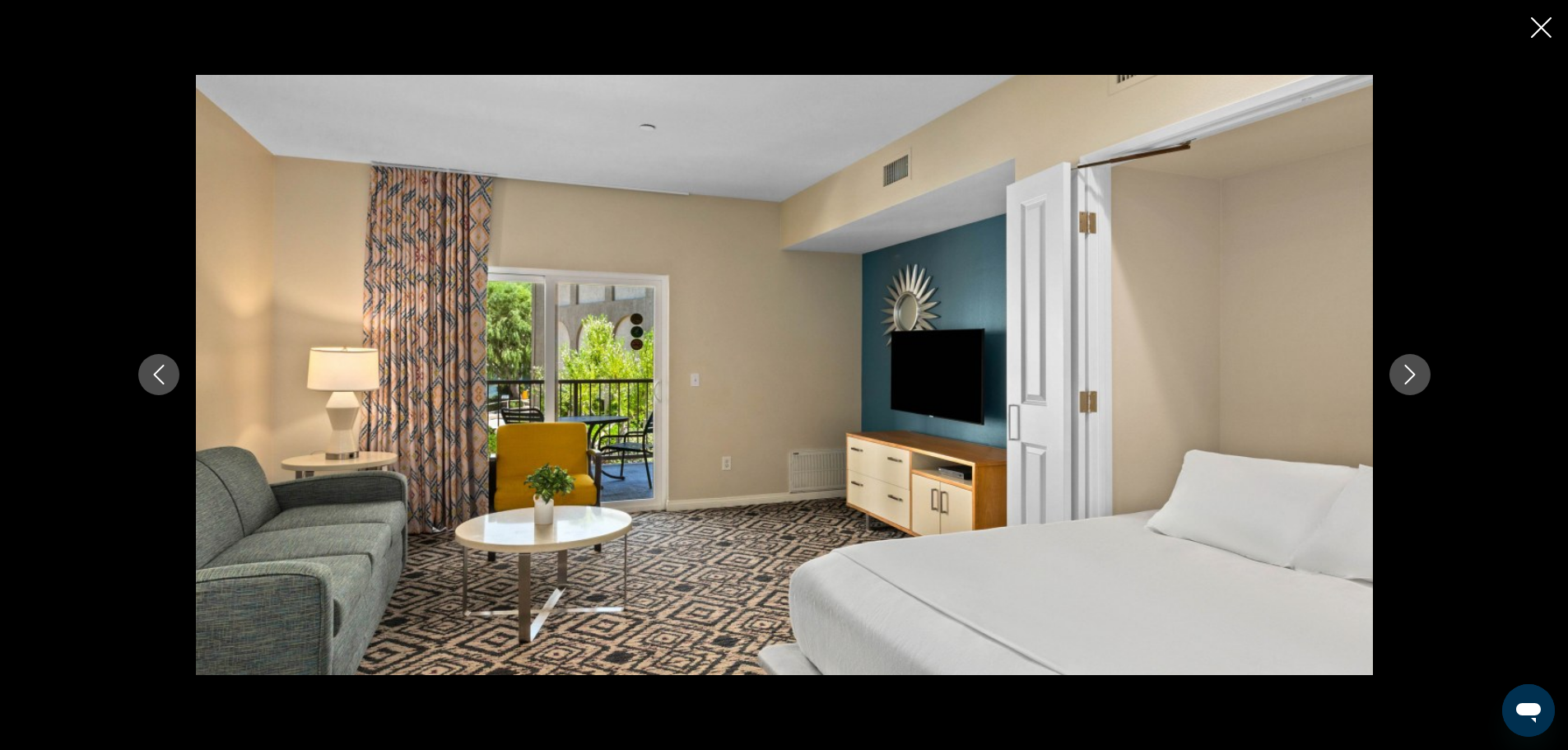
click at [1403, 377] on icon "Next image" at bounding box center [1409, 375] width 20 height 20
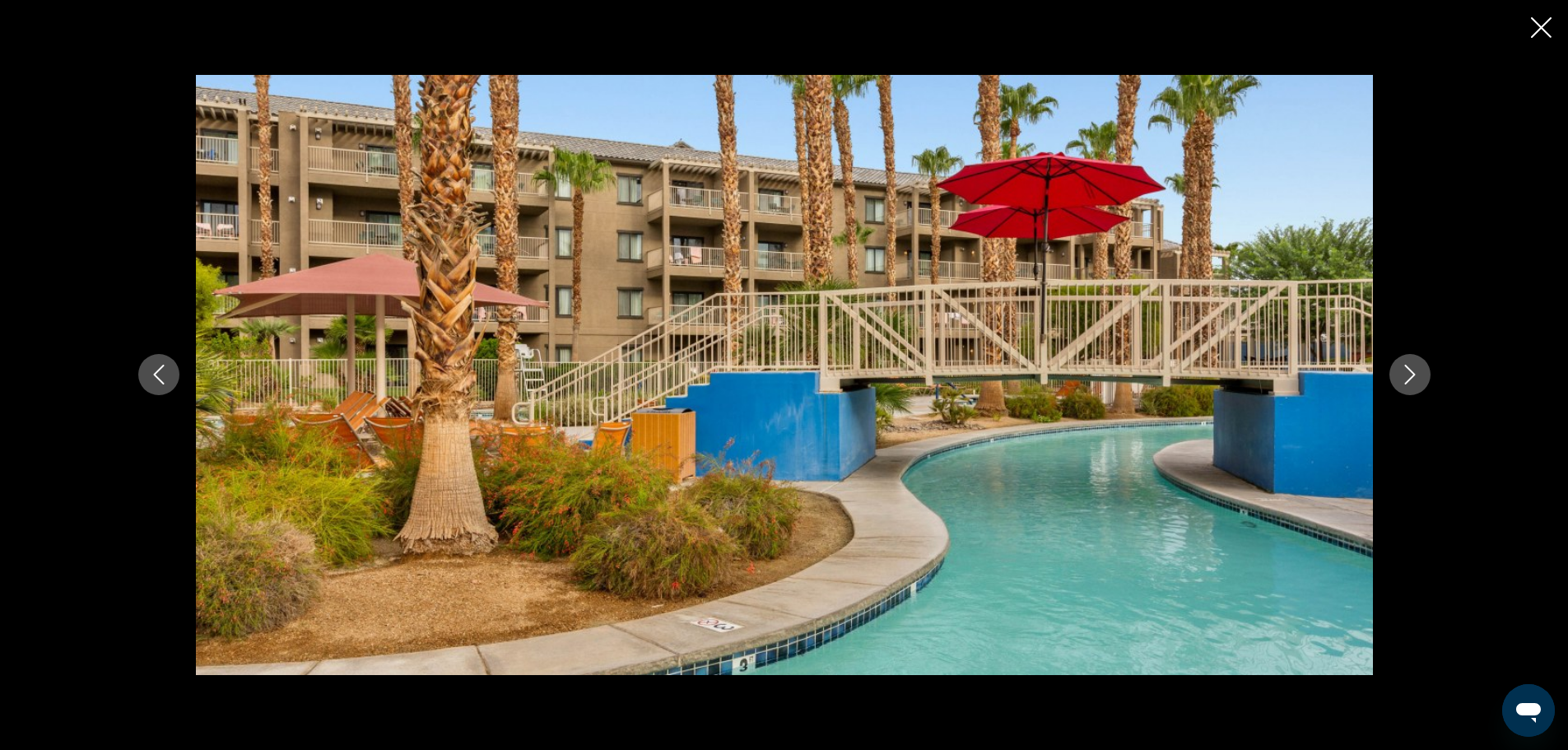
click at [1403, 377] on icon "Next image" at bounding box center [1409, 375] width 20 height 20
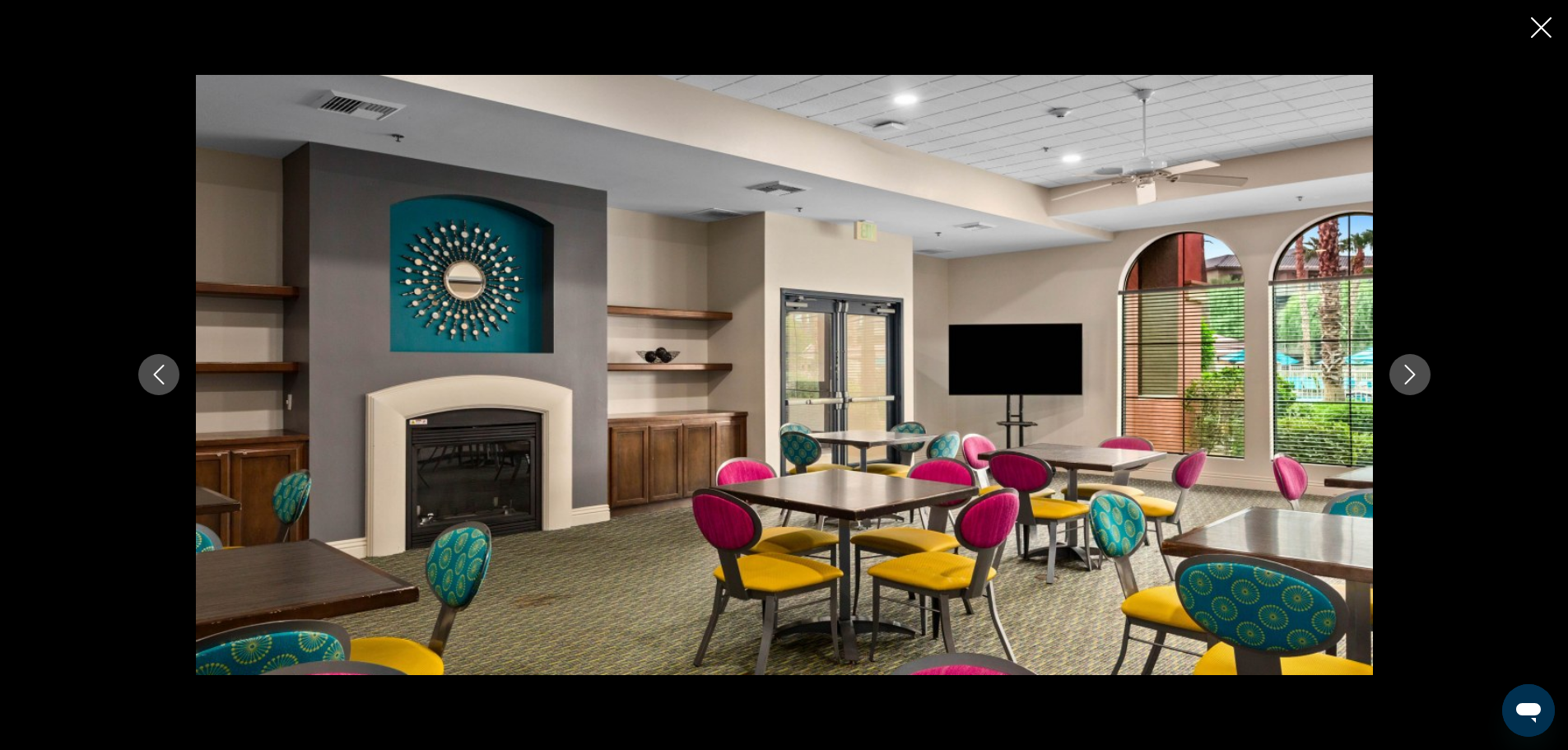
click at [1404, 377] on icon "Next image" at bounding box center [1409, 375] width 20 height 20
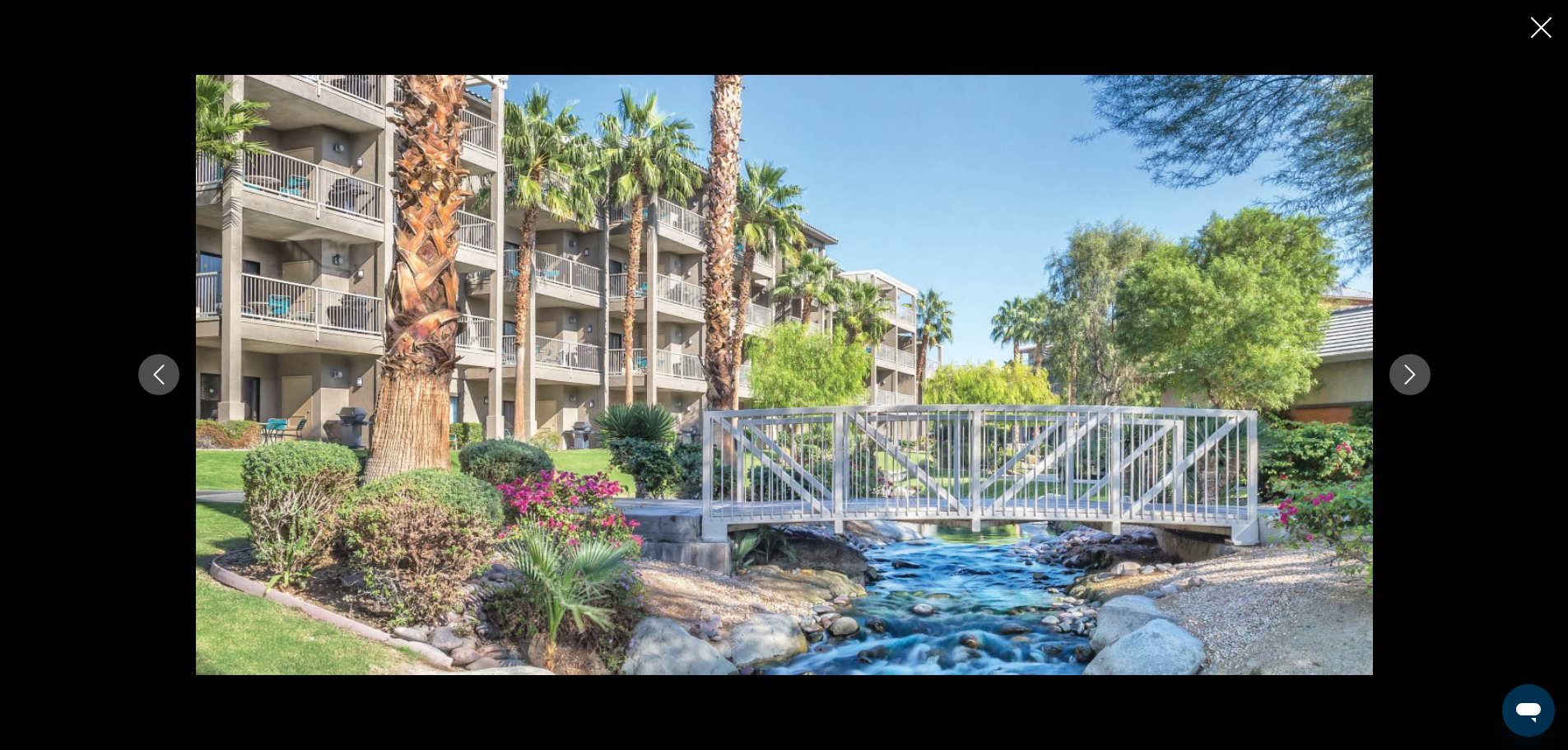
drag, startPoint x: 1460, startPoint y: 372, endPoint x: 1477, endPoint y: 376, distance: 17.5
click at [1477, 376] on div "prev next" at bounding box center [784, 375] width 1568 height 750
click at [1428, 375] on button "Next image" at bounding box center [1409, 374] width 41 height 41
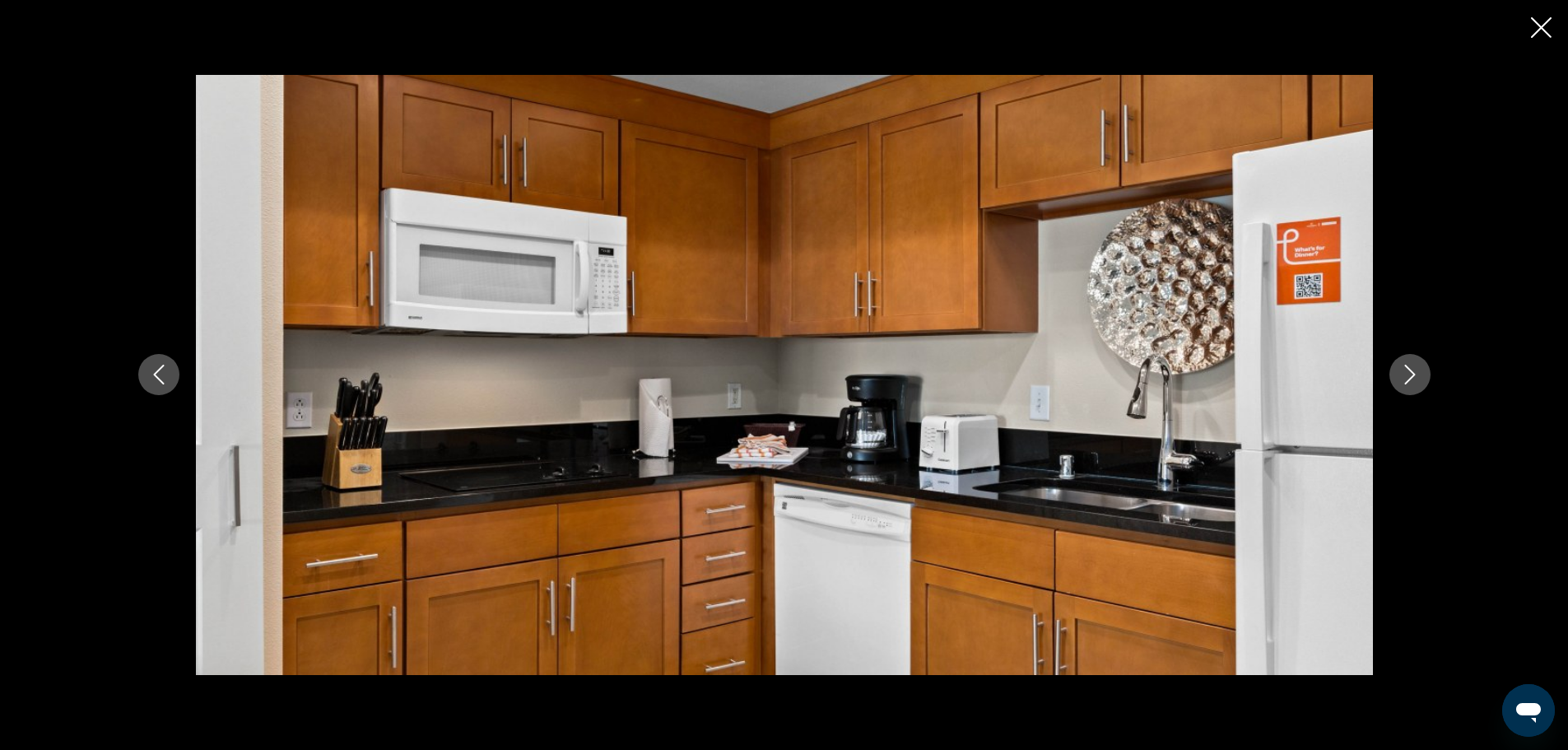
click at [1424, 373] on button "Next image" at bounding box center [1409, 374] width 41 height 41
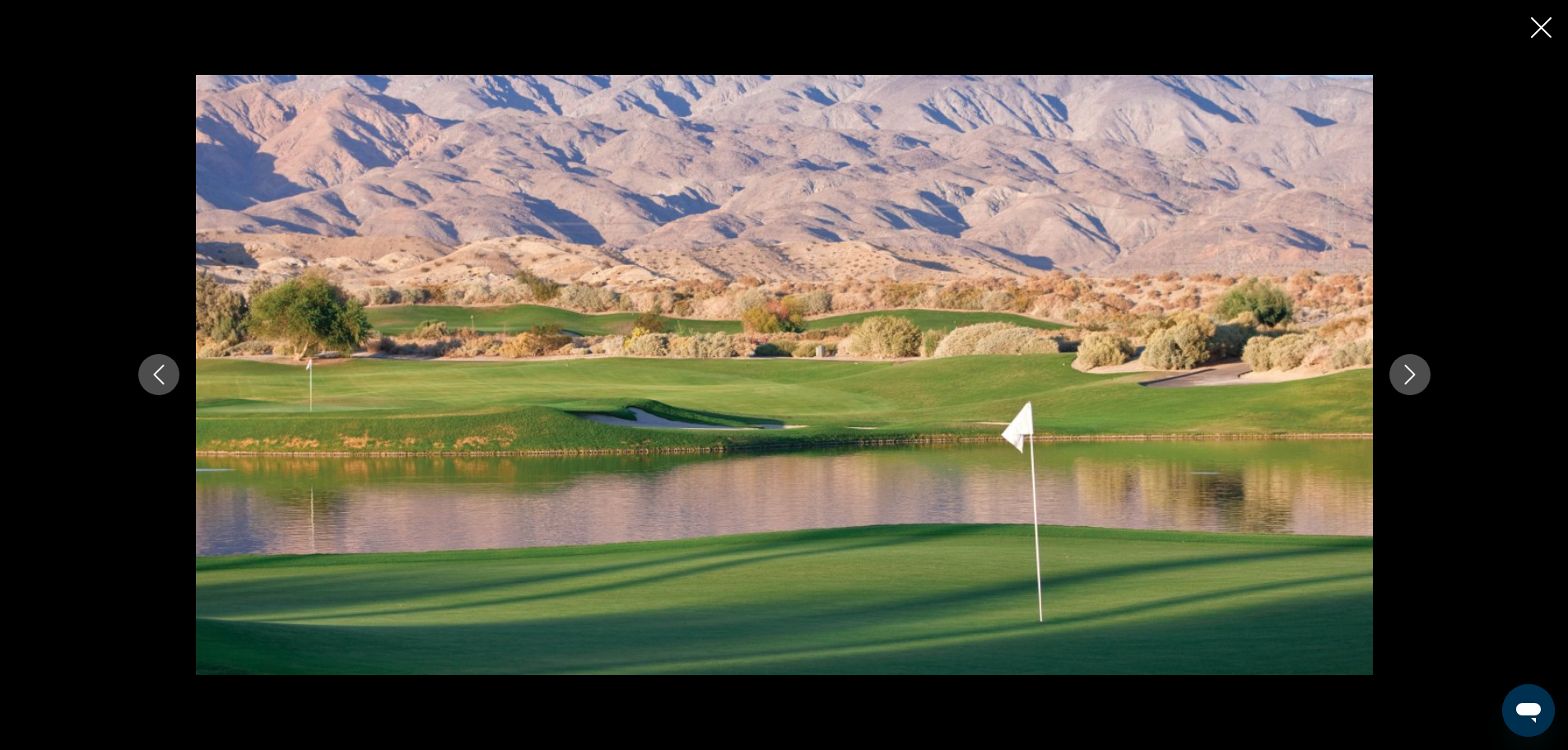
click at [1424, 373] on button "Next image" at bounding box center [1409, 374] width 41 height 41
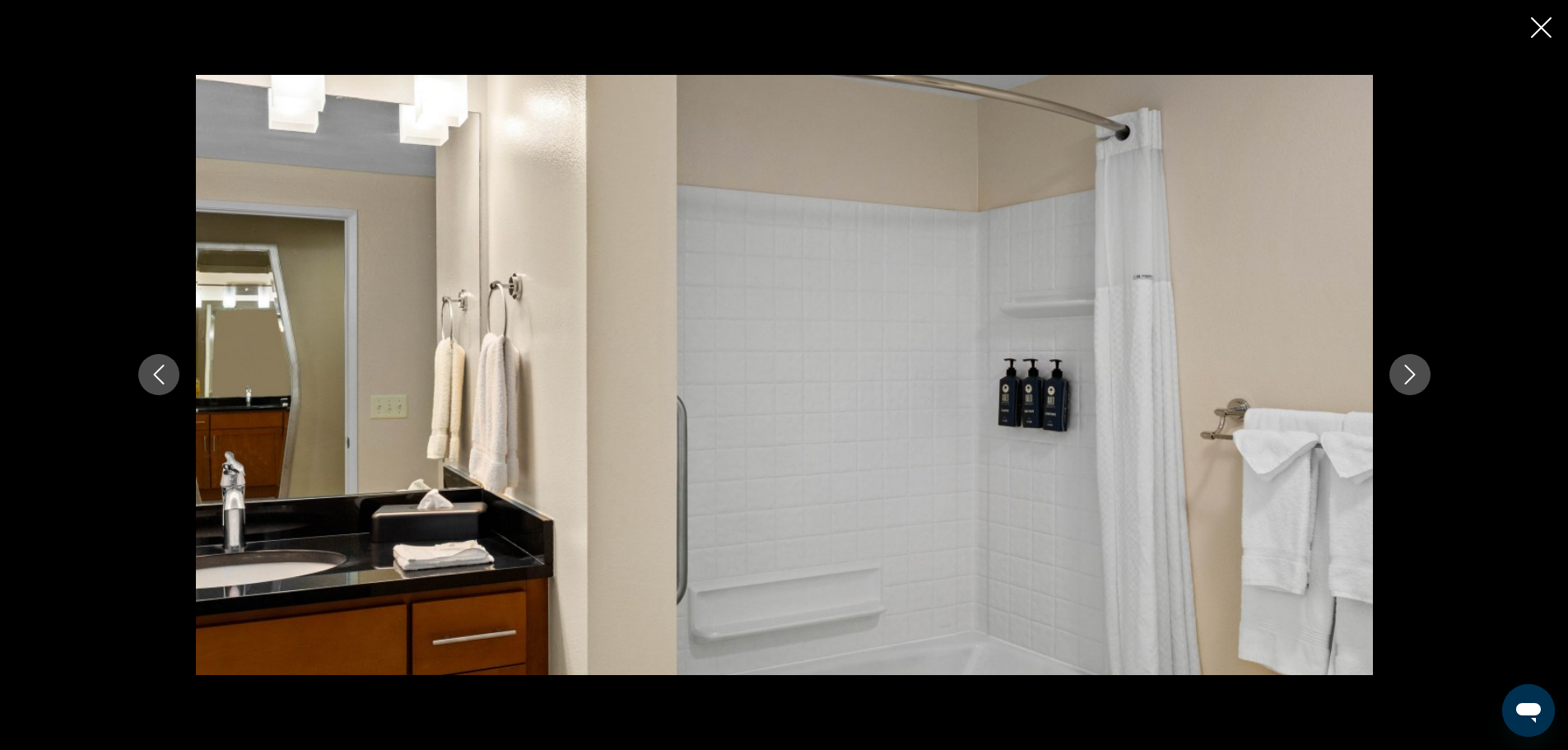
click at [1424, 373] on button "Next image" at bounding box center [1409, 374] width 41 height 41
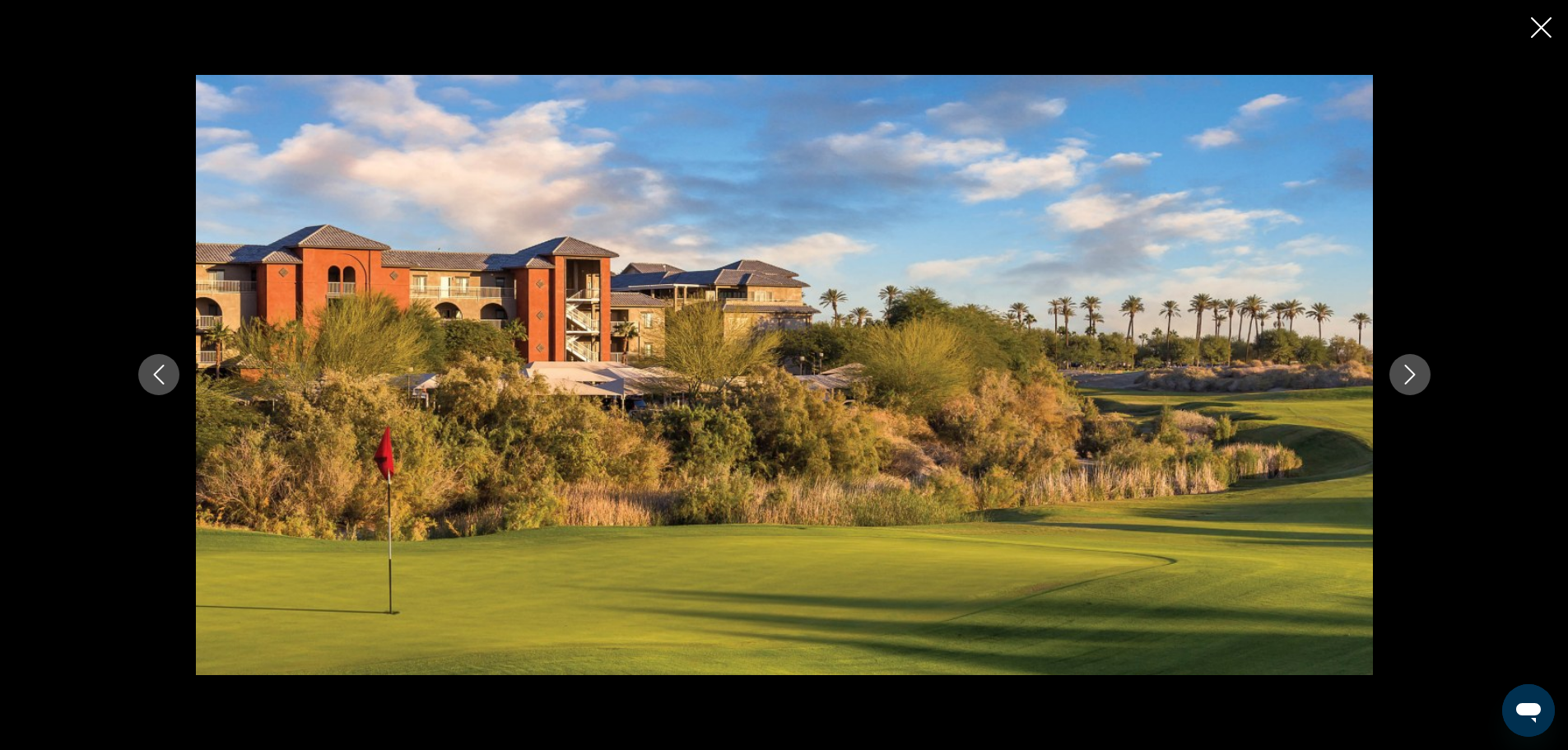
click at [1424, 371] on button "Next image" at bounding box center [1409, 374] width 41 height 41
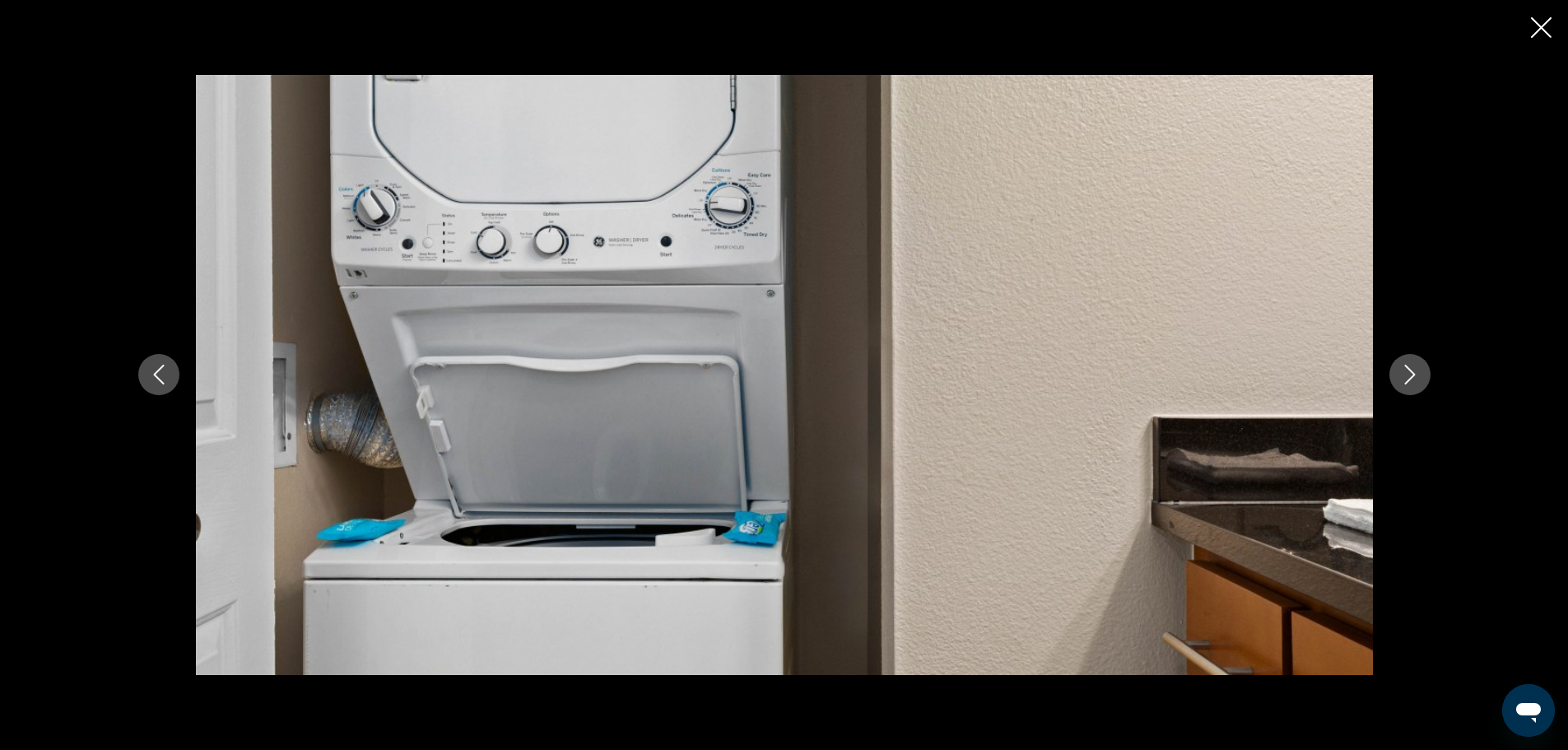
click at [1424, 369] on button "Next image" at bounding box center [1409, 374] width 41 height 41
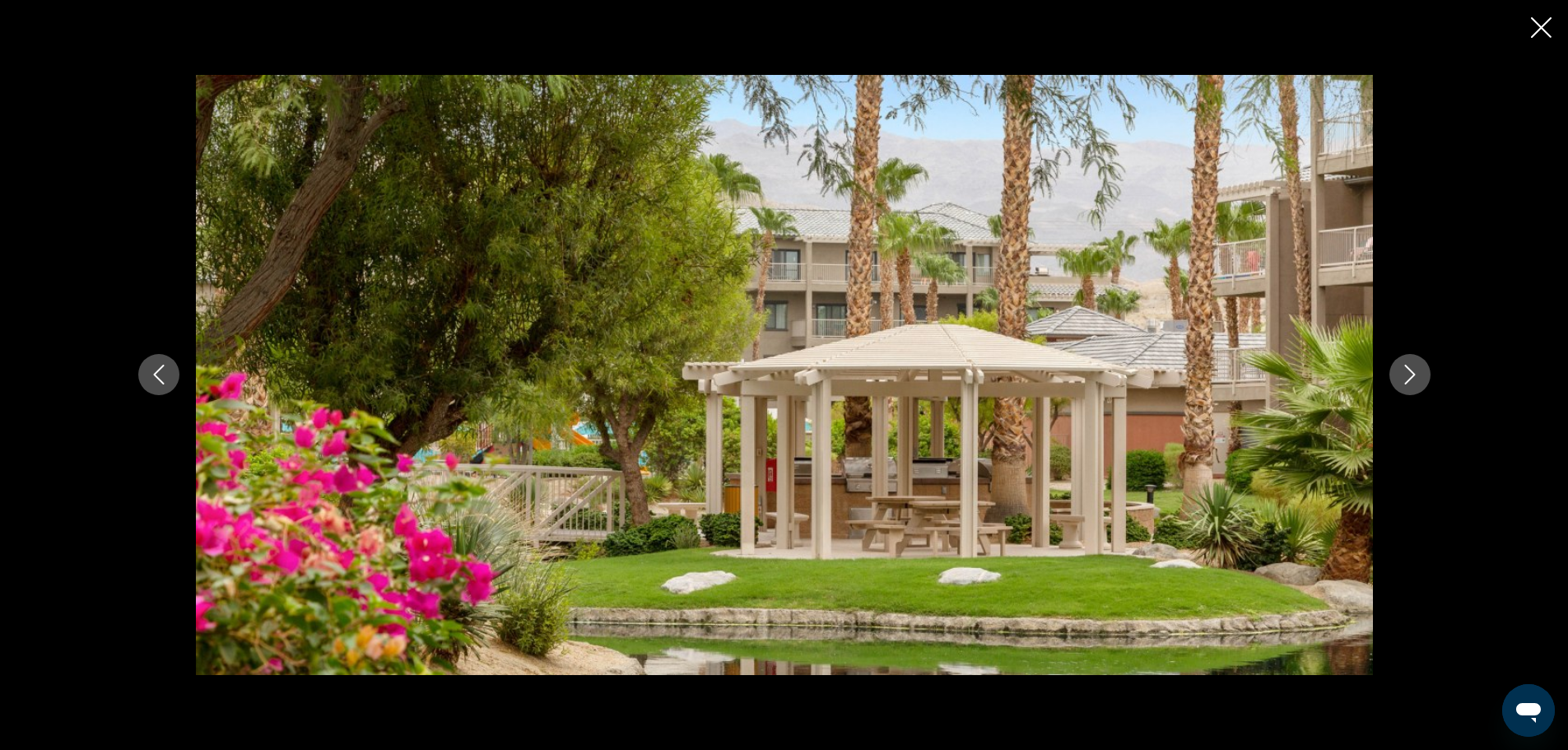
click at [1414, 371] on icon "Next image" at bounding box center [1409, 375] width 20 height 20
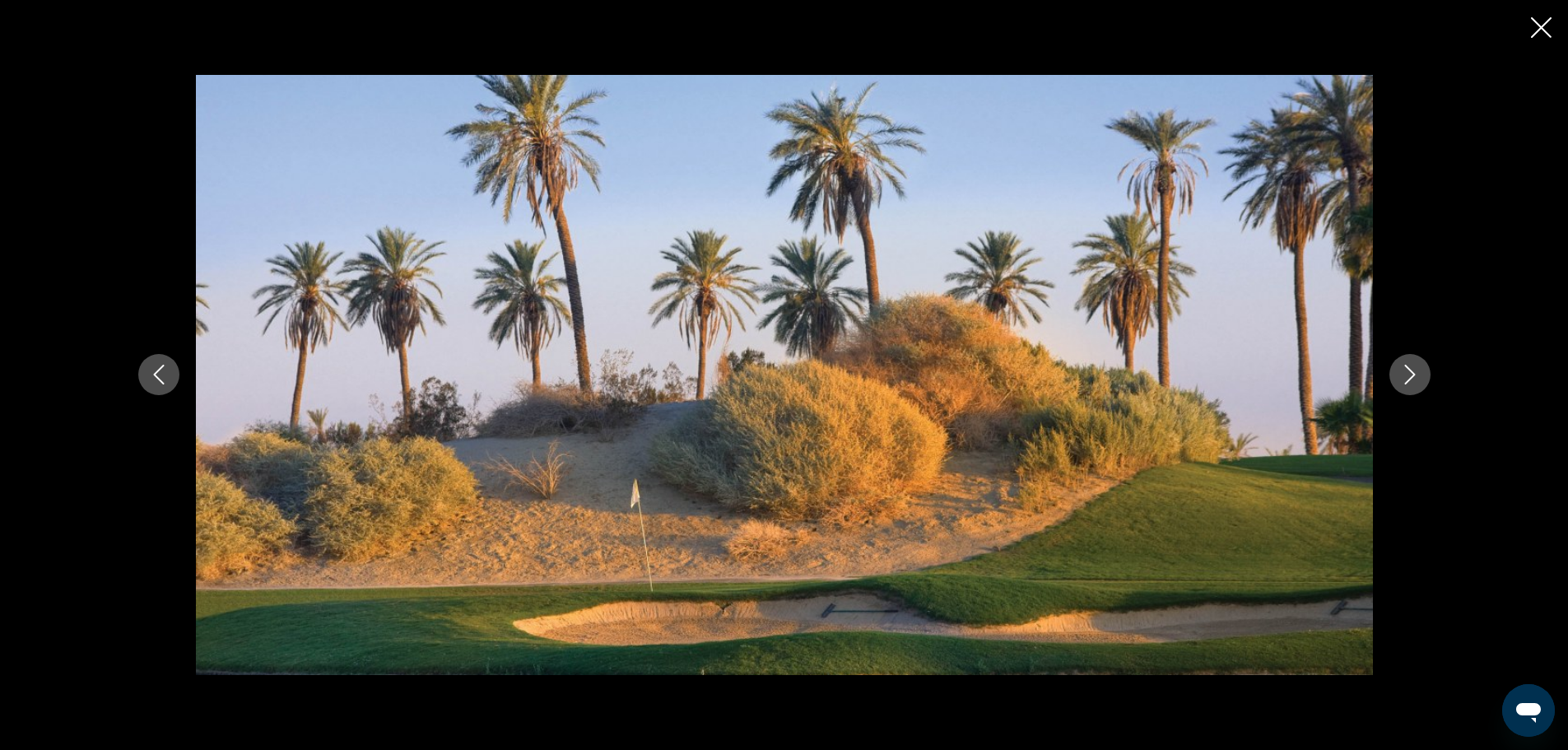
click at [1413, 371] on icon "Next image" at bounding box center [1409, 375] width 20 height 20
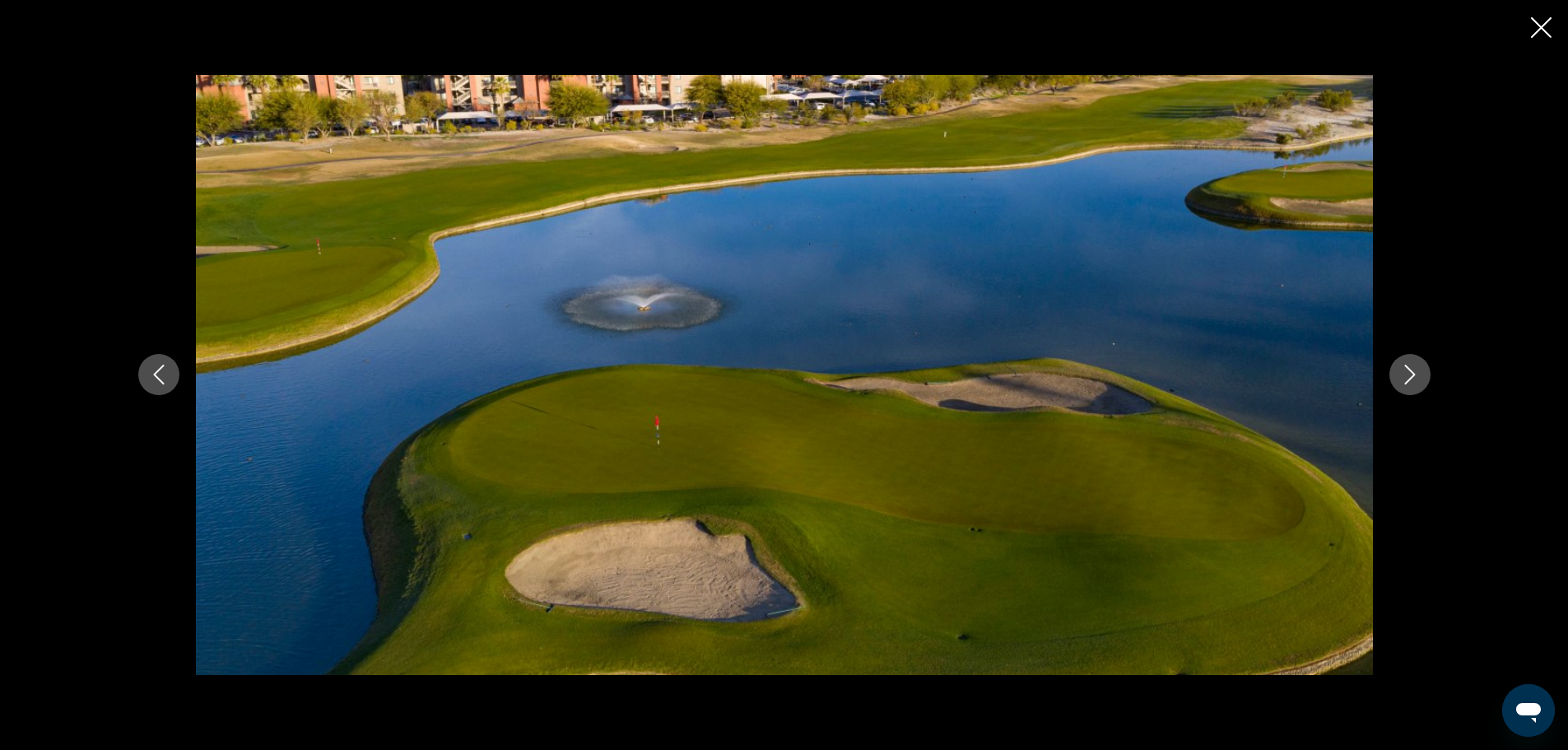
click at [1416, 374] on icon "Next image" at bounding box center [1409, 375] width 20 height 20
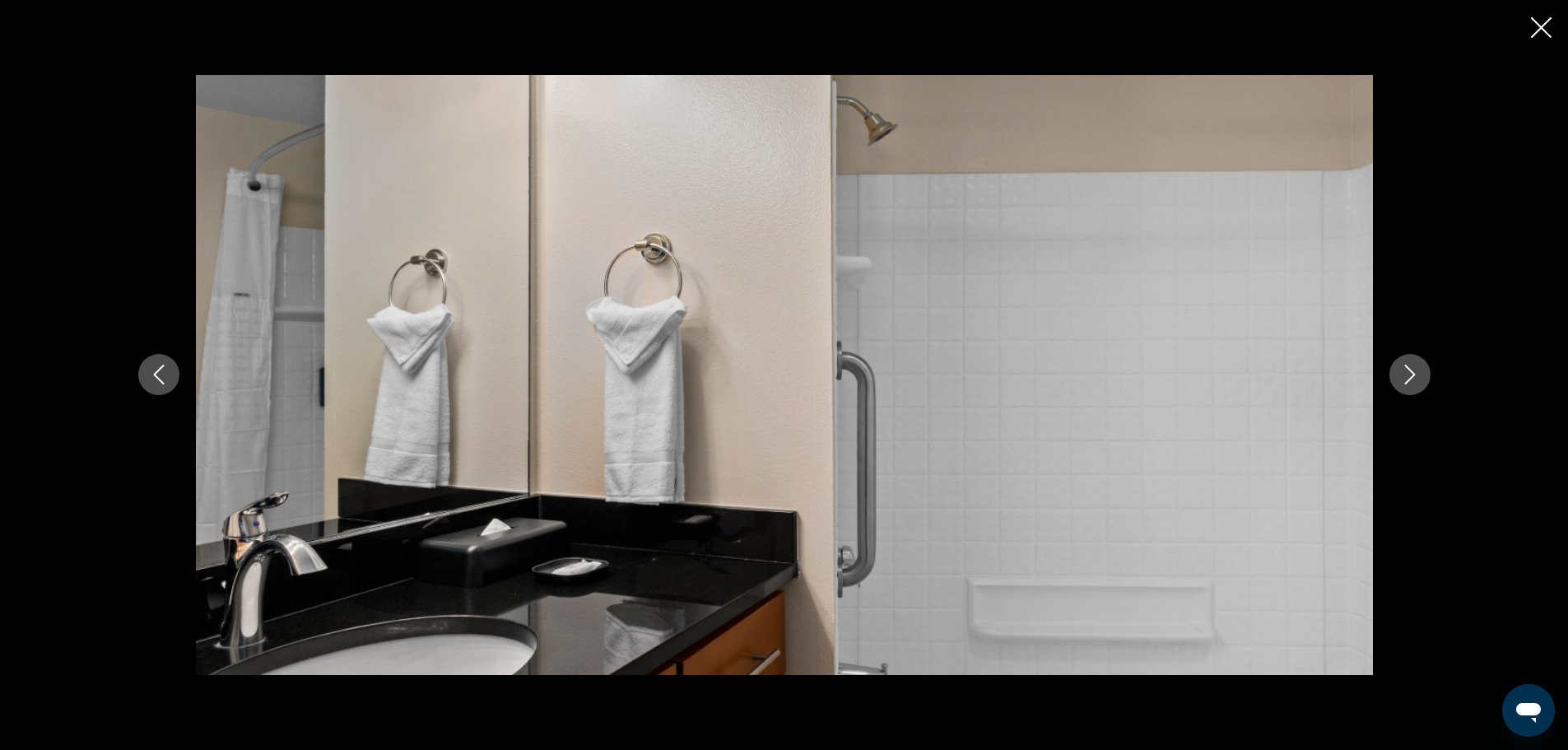
click at [1416, 374] on icon "Next image" at bounding box center [1409, 375] width 20 height 20
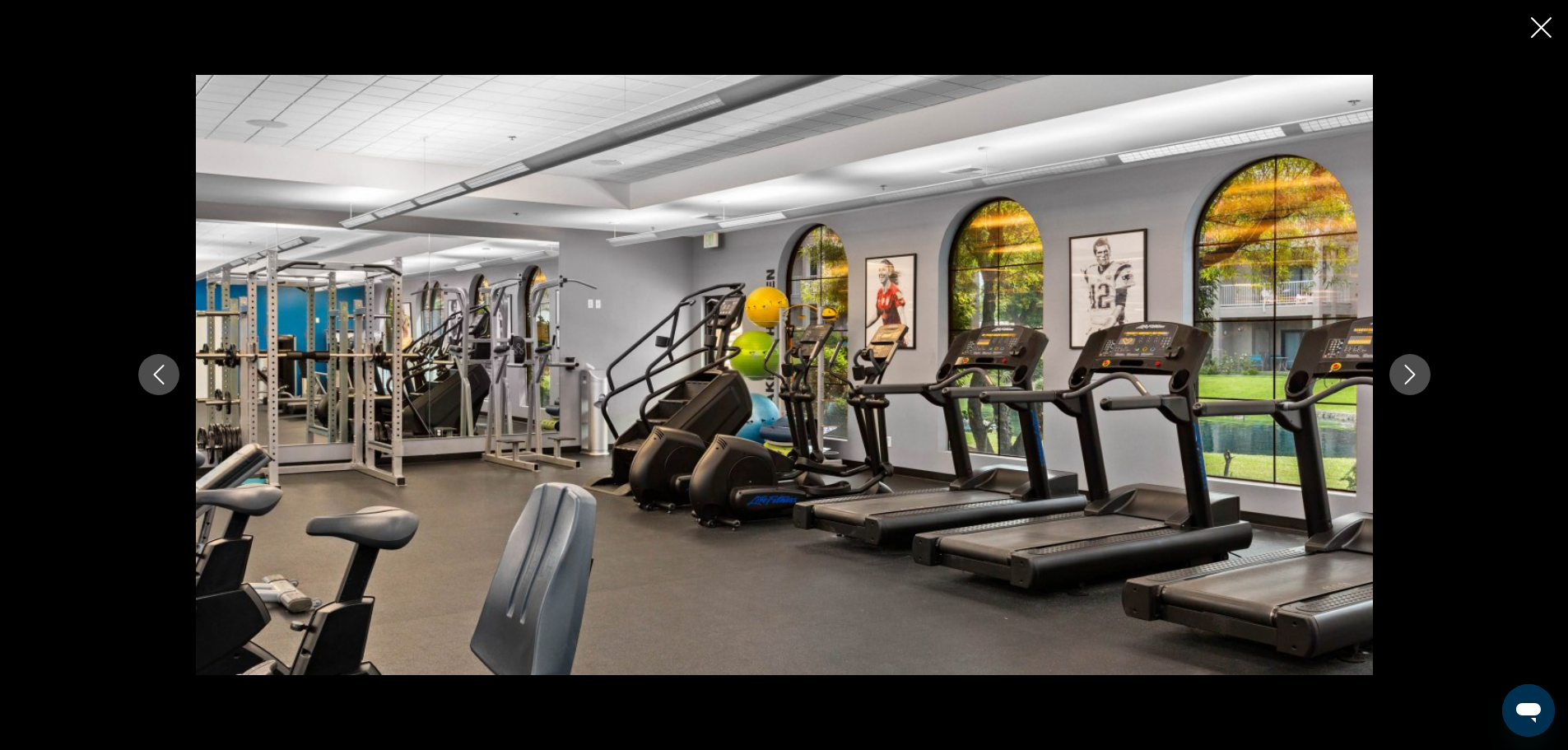
click at [1413, 371] on icon "Next image" at bounding box center [1409, 375] width 20 height 20
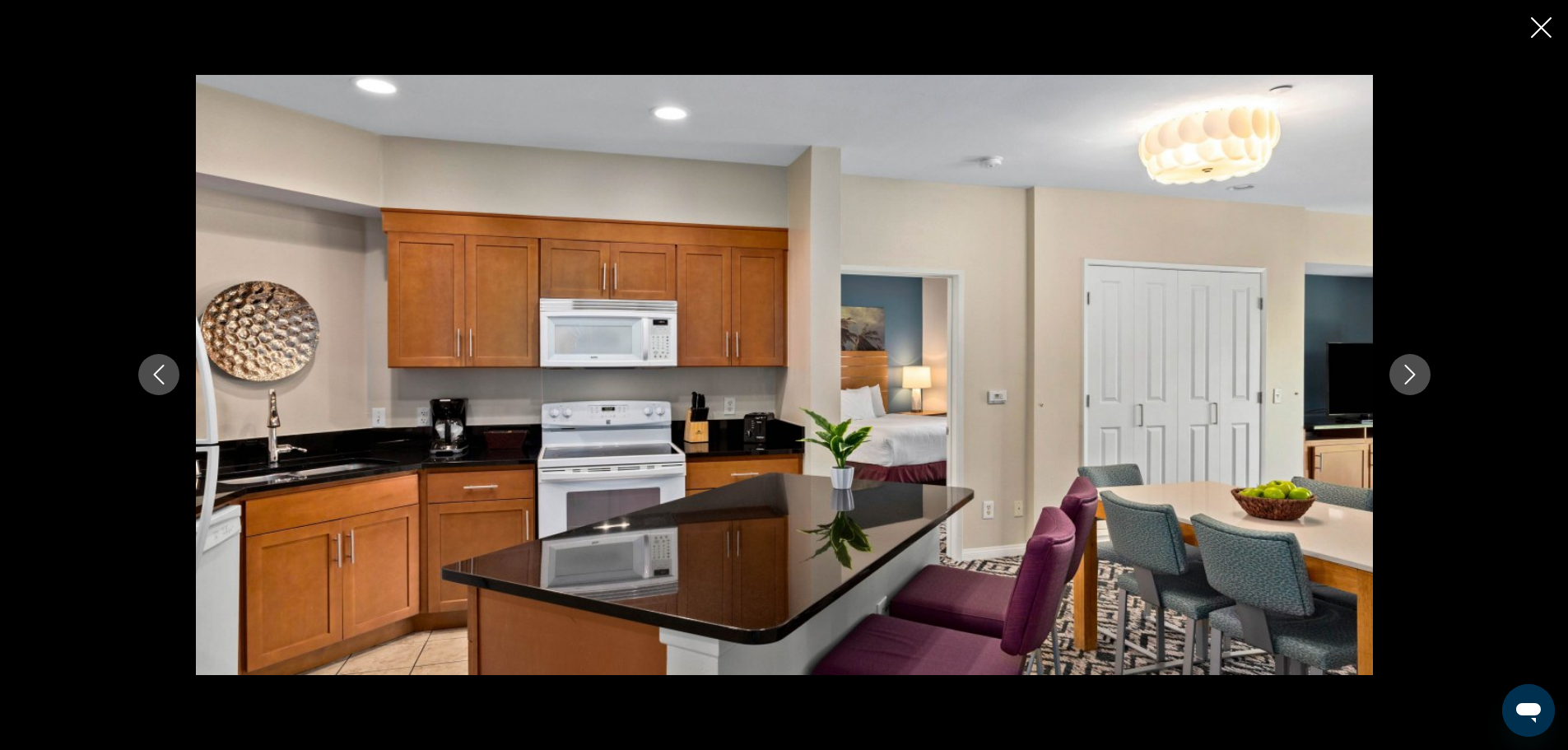
click at [1411, 370] on icon "Next image" at bounding box center [1409, 375] width 20 height 20
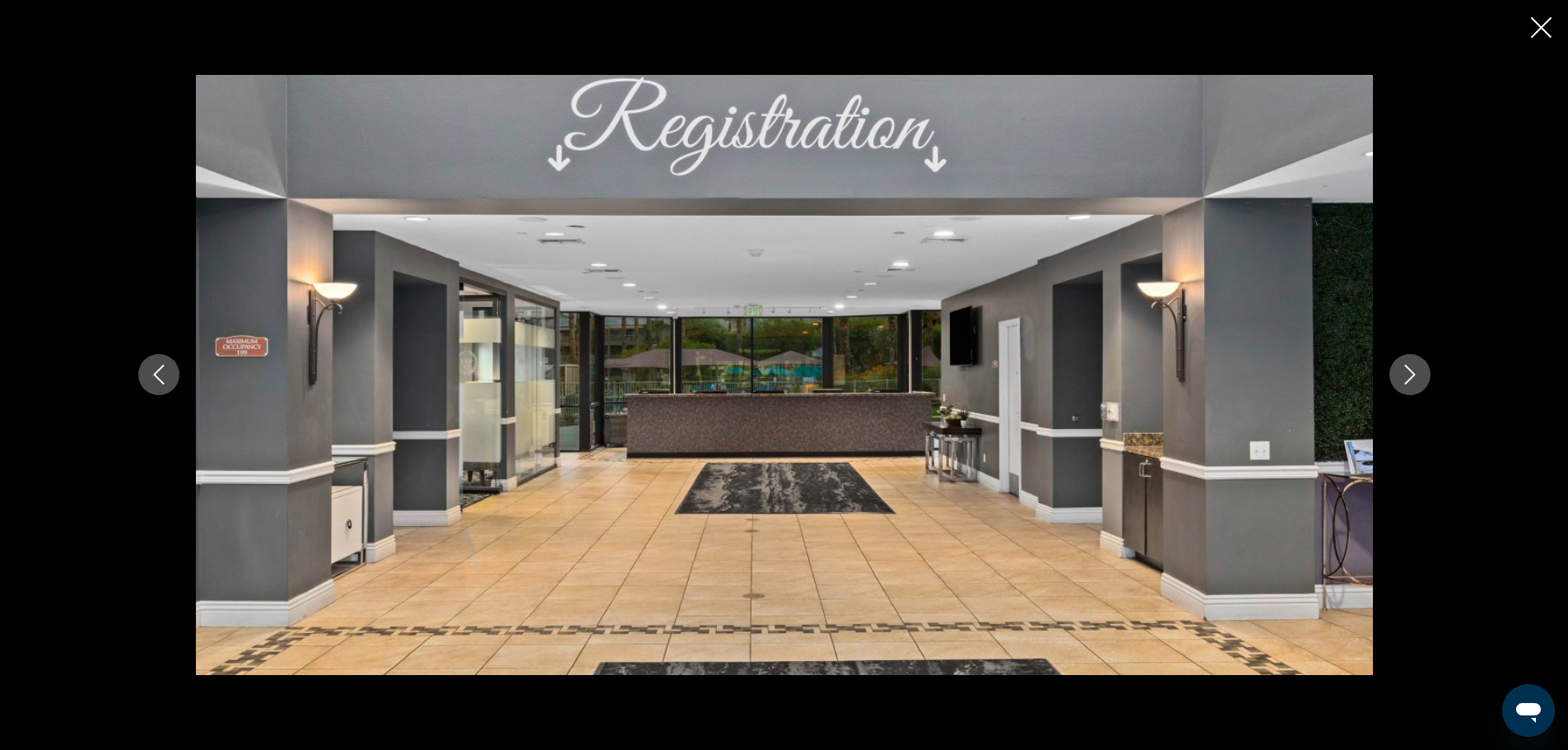
click at [1411, 370] on icon "Next image" at bounding box center [1409, 375] width 20 height 20
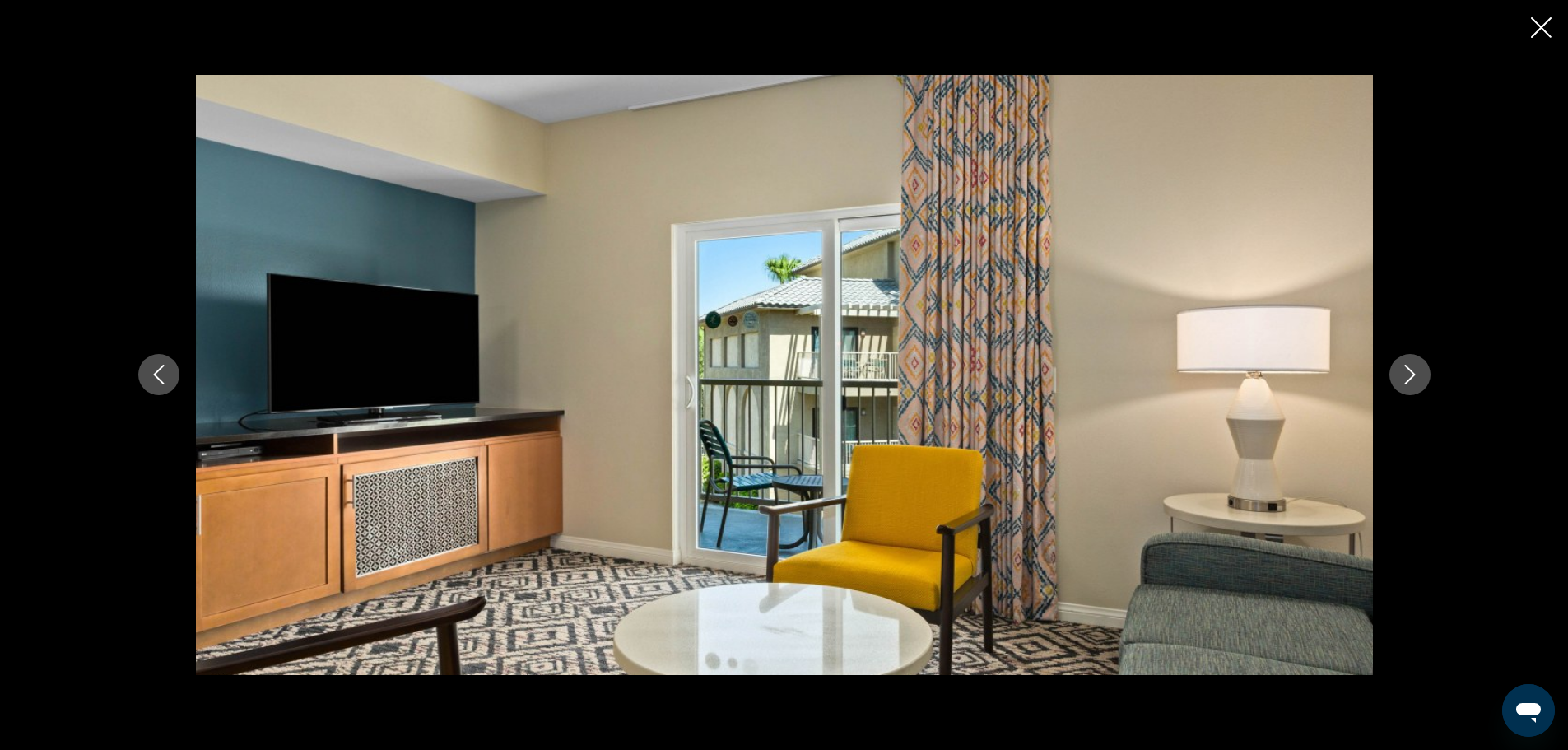
click at [1540, 27] on icon "Close slideshow" at bounding box center [1542, 28] width 21 height 21
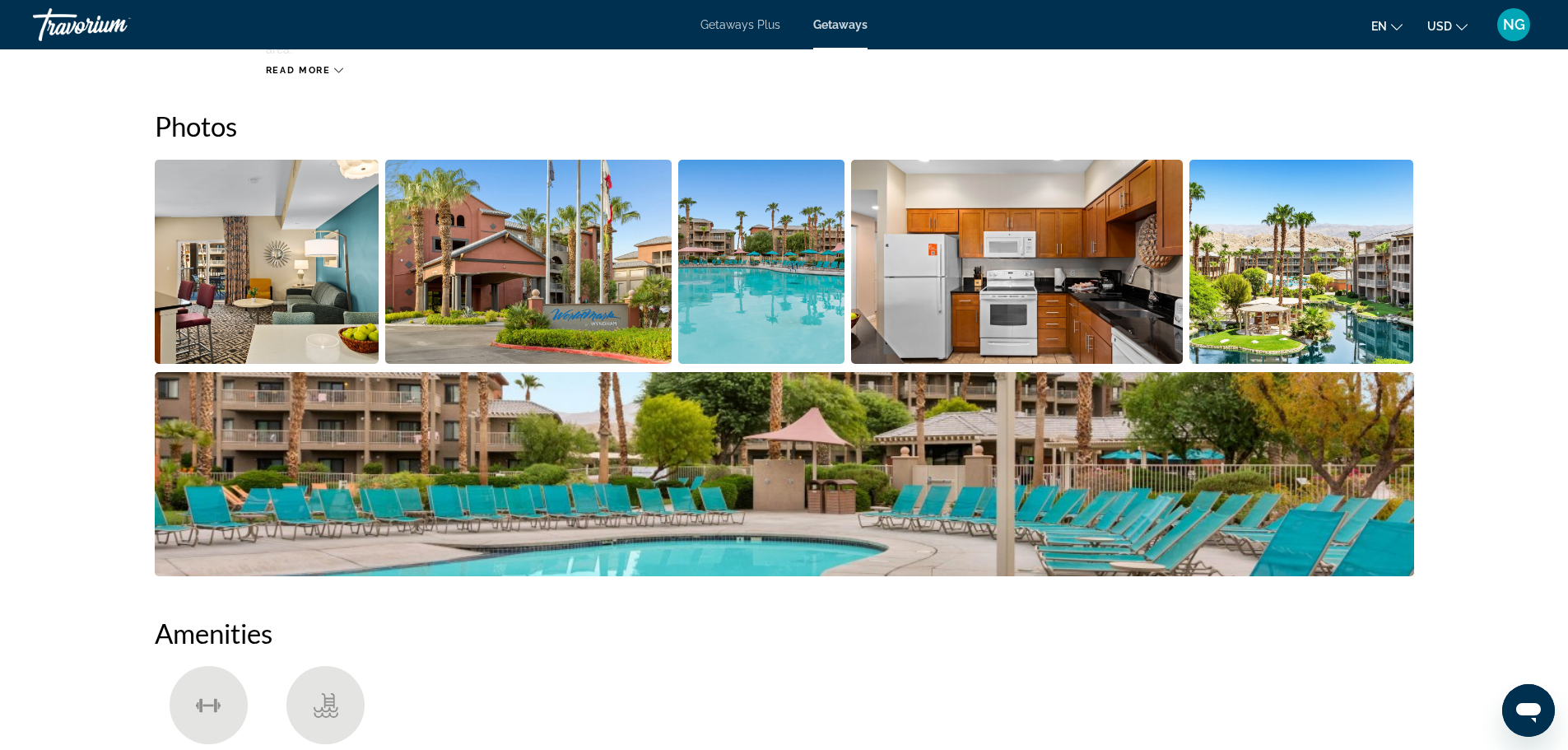
scroll to position [659, 0]
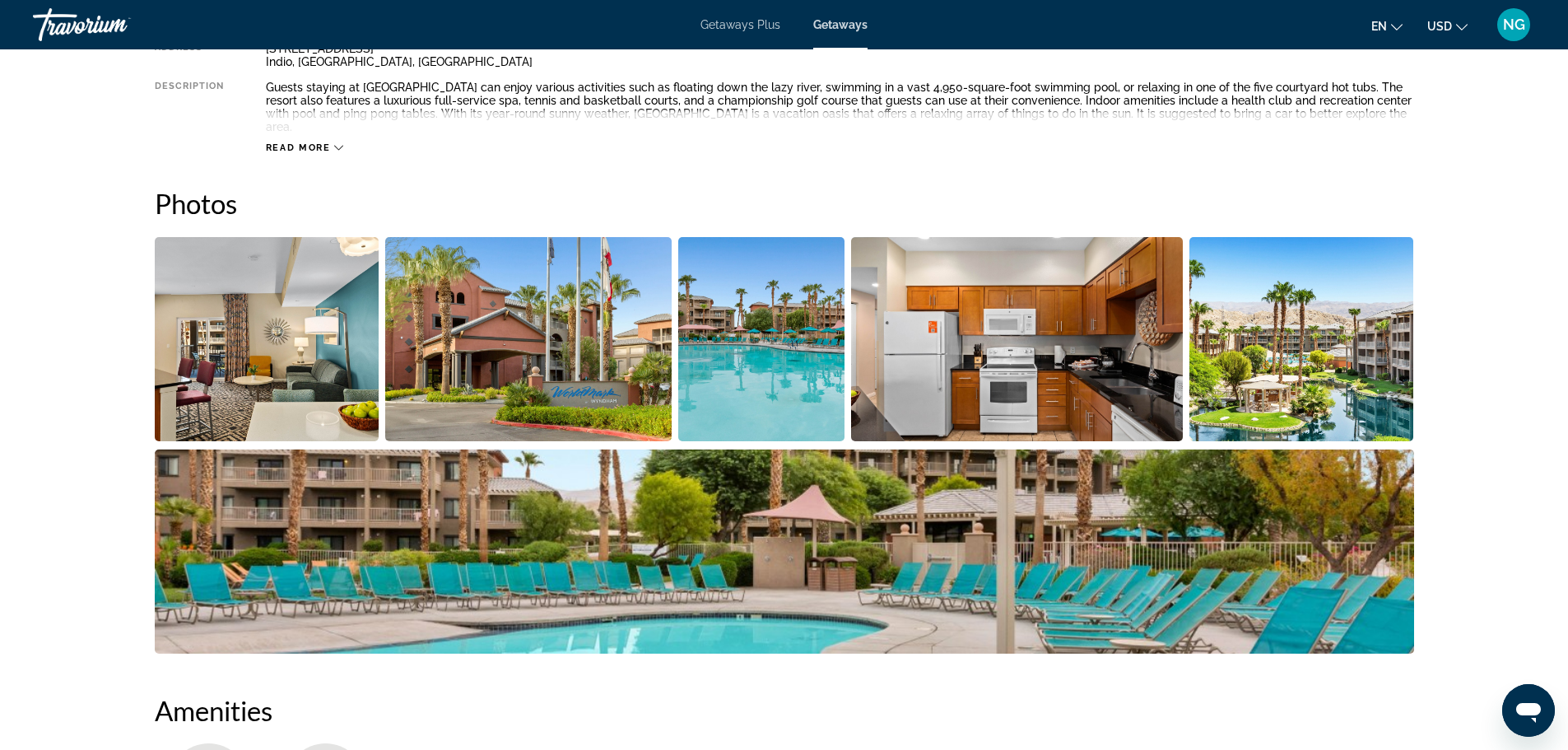
click at [313, 142] on span "Read more" at bounding box center [298, 147] width 65 height 10
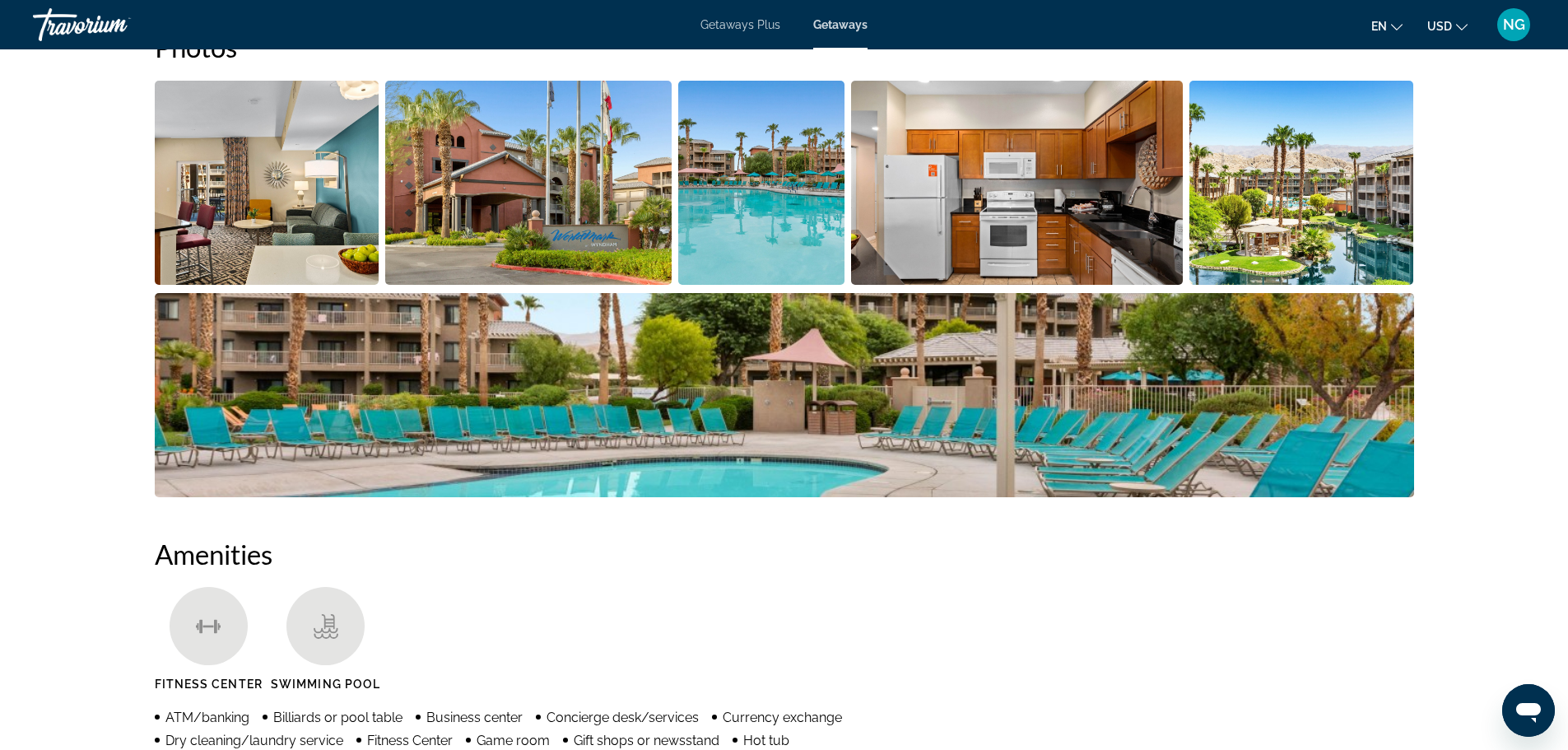
scroll to position [740, 0]
